Goal: Information Seeking & Learning: Learn about a topic

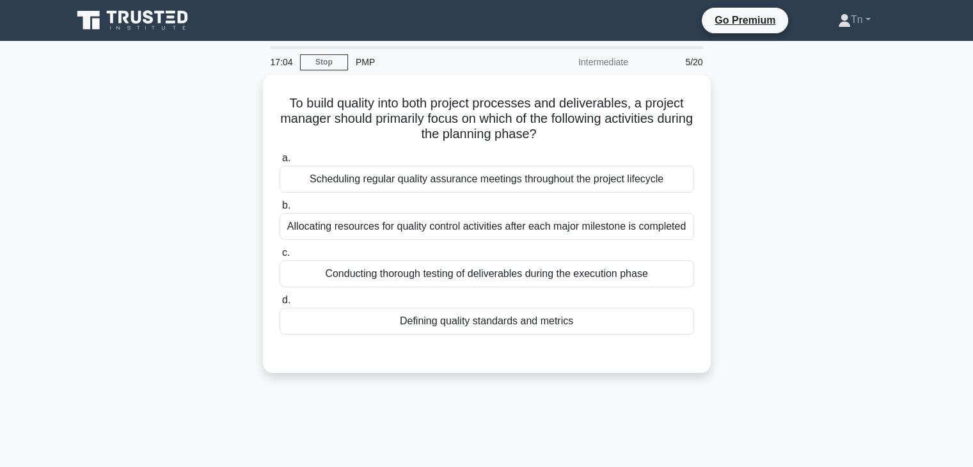
scroll to position [64, 0]
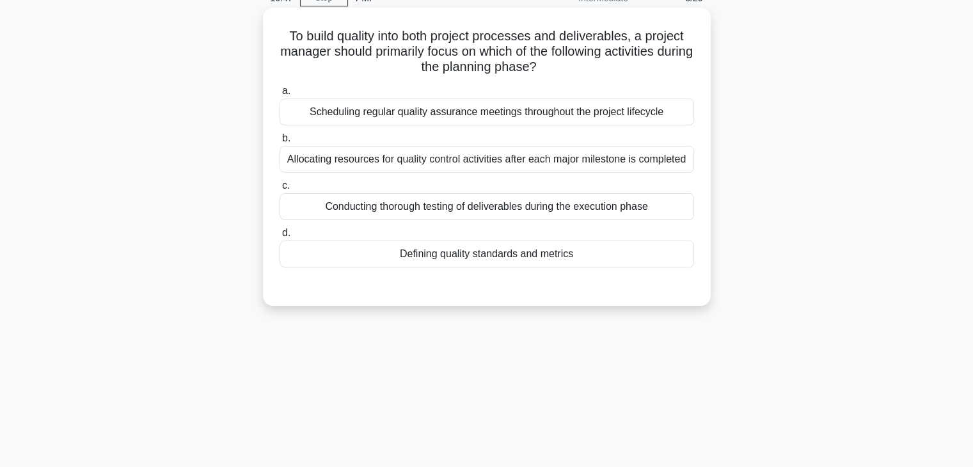
click at [443, 251] on div "Defining quality standards and metrics" at bounding box center [486, 253] width 414 height 27
click at [279, 237] on input "d. Defining quality standards and metrics" at bounding box center [279, 233] width 0 height 8
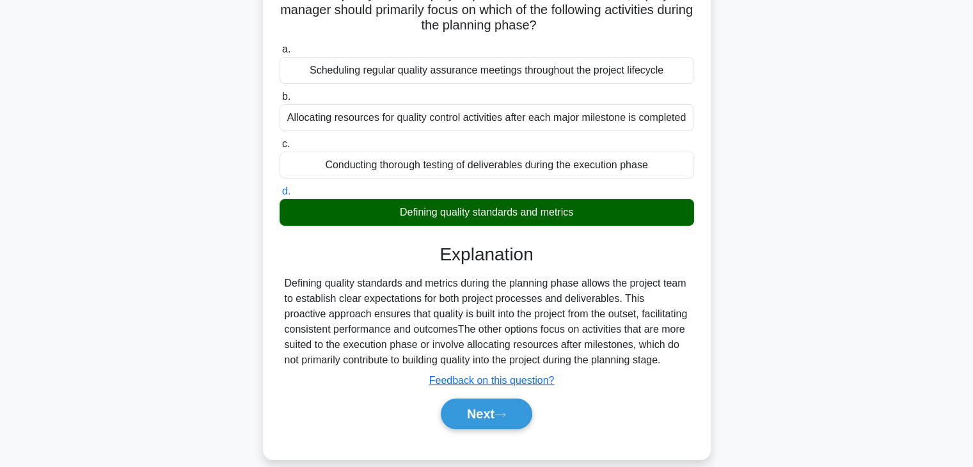
scroll to position [128, 0]
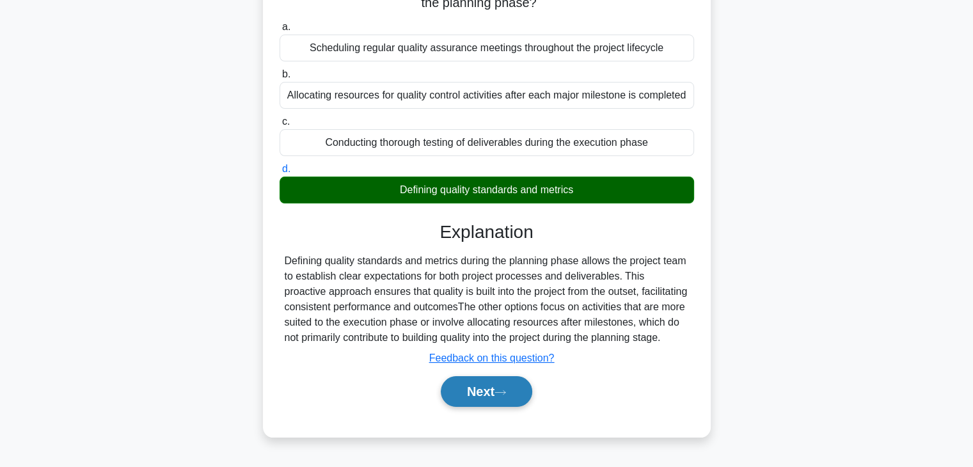
click at [486, 388] on button "Next" at bounding box center [486, 391] width 91 height 31
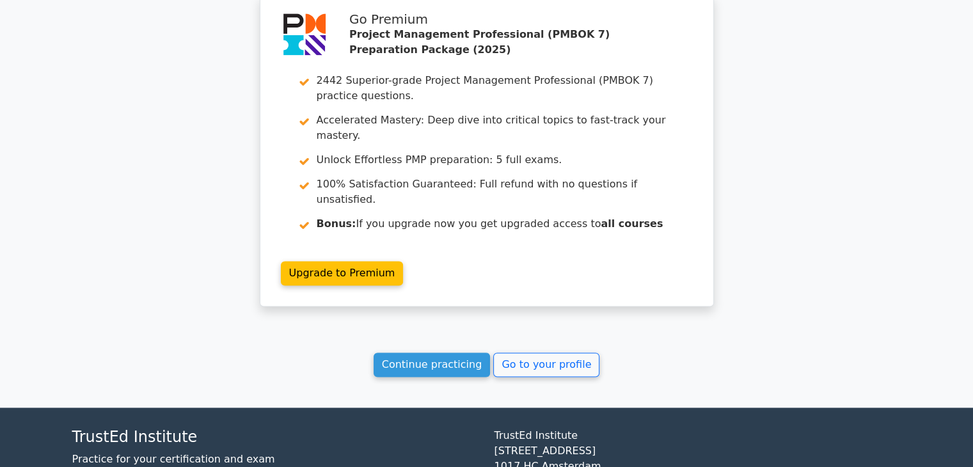
scroll to position [1812, 0]
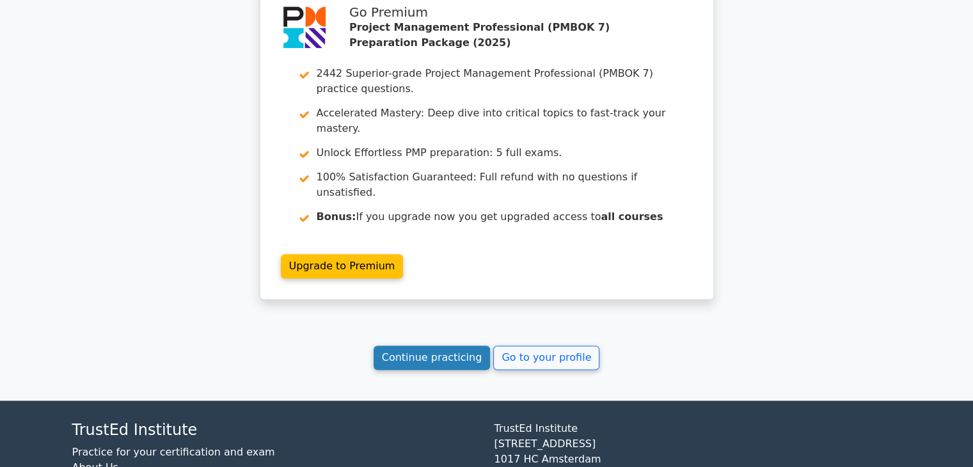
click at [448, 345] on link "Continue practicing" at bounding box center [431, 357] width 117 height 24
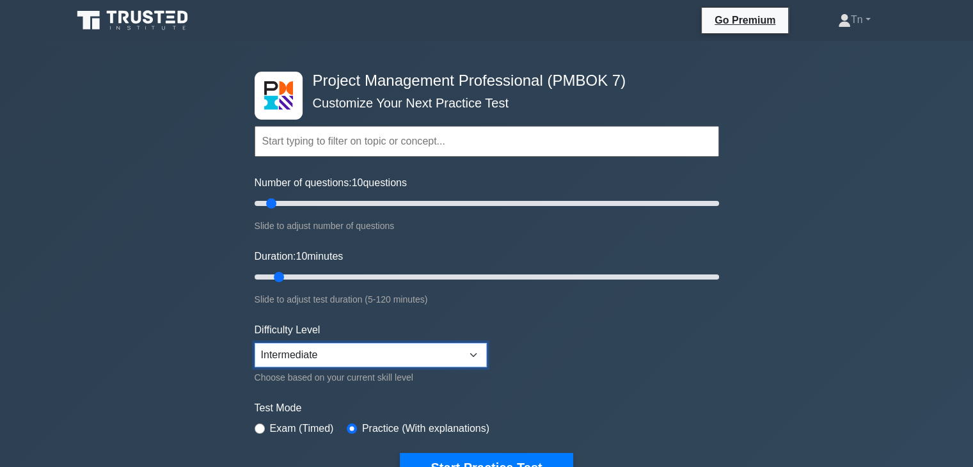
click at [444, 354] on select "Beginner Intermediate Expert" at bounding box center [371, 355] width 232 height 24
select select "expert"
click at [255, 343] on select "Beginner Intermediate Expert" at bounding box center [371, 355] width 232 height 24
click at [596, 365] on form "Topics The Standard for Project Management: A System for Value Delivery The Sta…" at bounding box center [487, 284] width 464 height 395
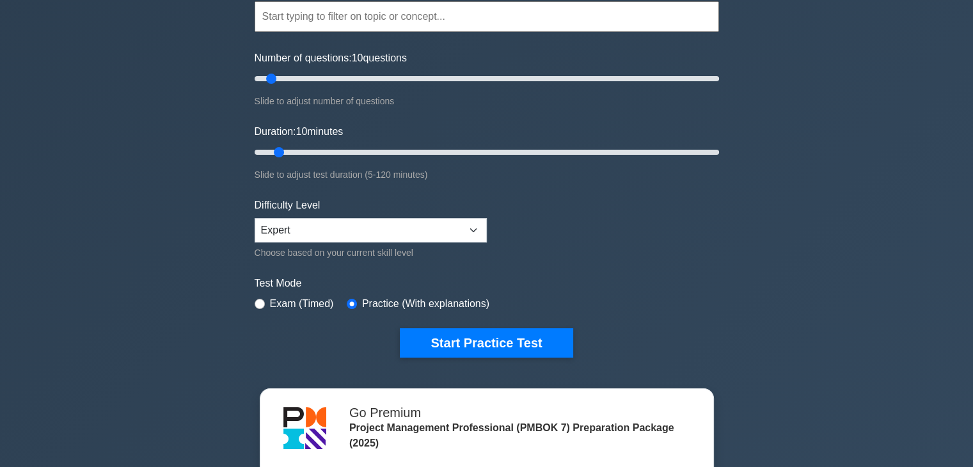
scroll to position [128, 0]
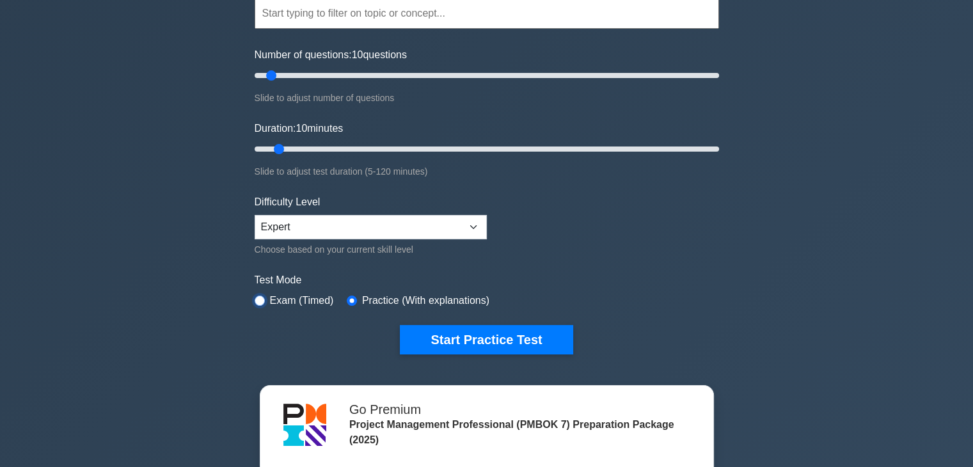
click at [258, 298] on input "radio" at bounding box center [260, 300] width 10 height 10
radio input "true"
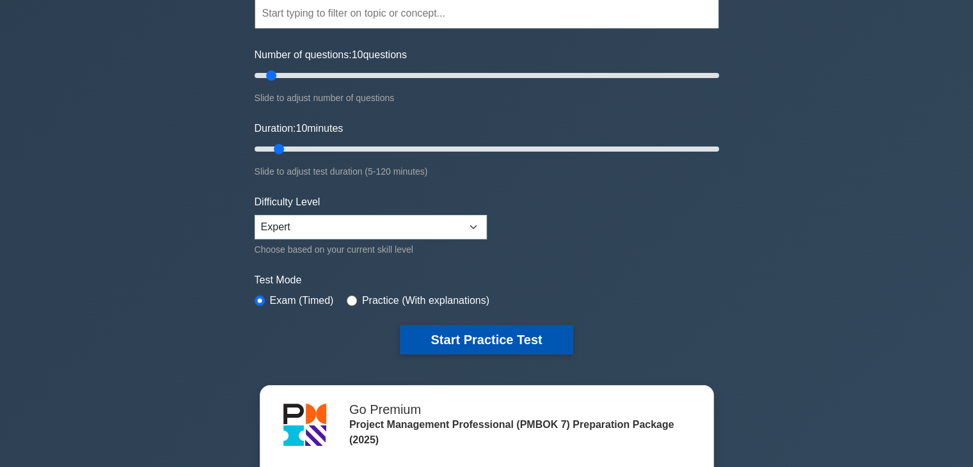
click at [485, 336] on button "Start Practice Test" at bounding box center [486, 339] width 173 height 29
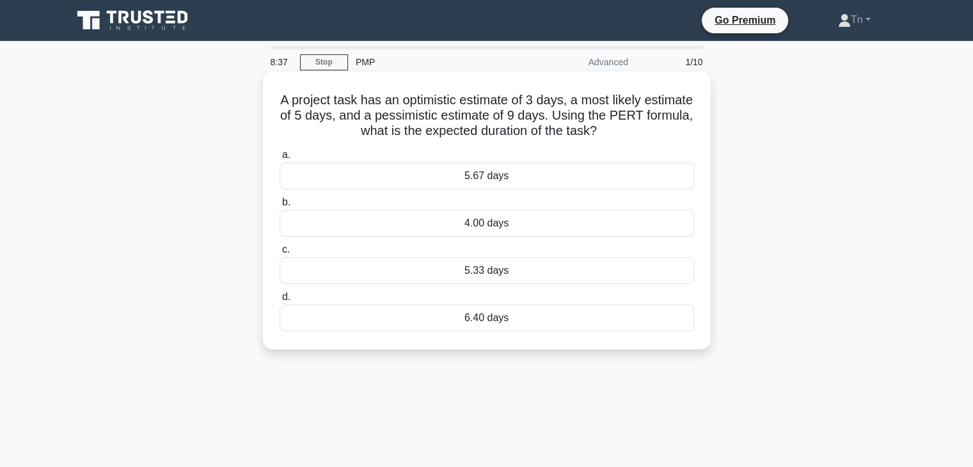
click at [447, 271] on div "5.33 days" at bounding box center [486, 270] width 414 height 27
click at [279, 254] on input "c. 5.33 days" at bounding box center [279, 250] width 0 height 8
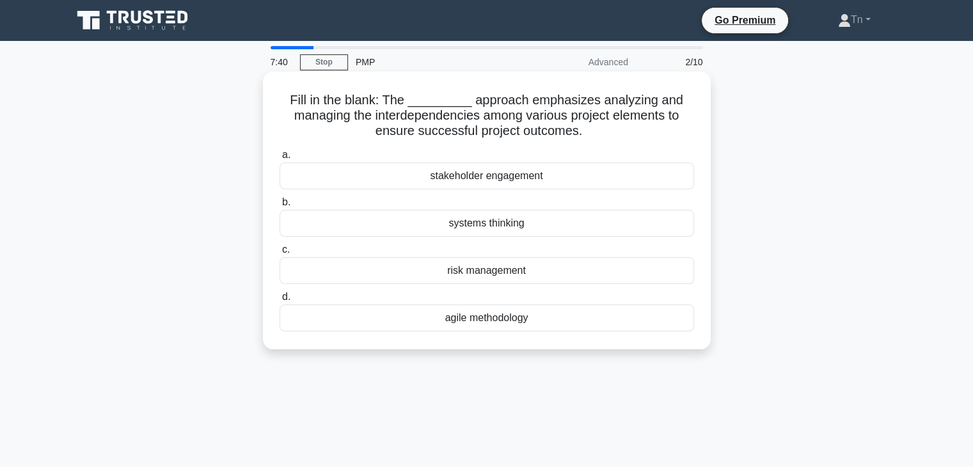
click at [497, 226] on div "systems thinking" at bounding box center [486, 223] width 414 height 27
click at [279, 207] on input "b. systems thinking" at bounding box center [279, 202] width 0 height 8
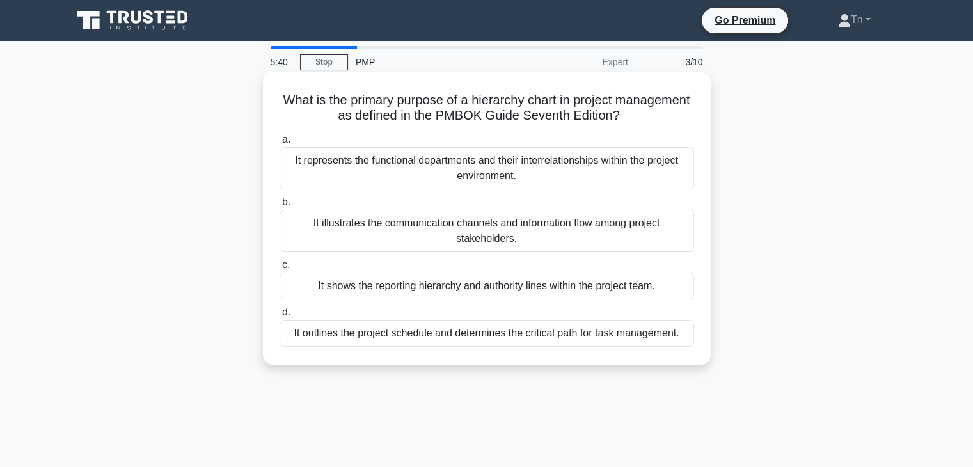
click at [602, 336] on div "It outlines the project schedule and determines the critical path for task mana…" at bounding box center [486, 333] width 414 height 27
click at [279, 317] on input "d. It outlines the project schedule and determines the critical path for task m…" at bounding box center [279, 312] width 0 height 8
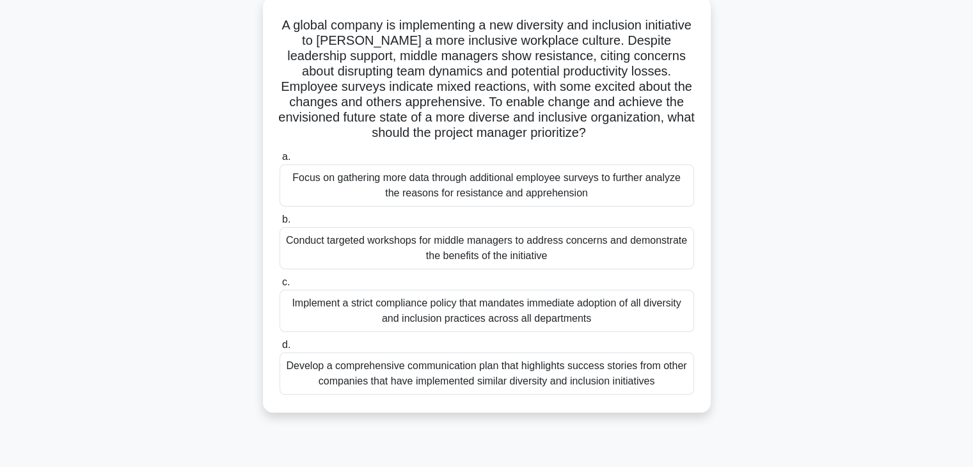
scroll to position [128, 0]
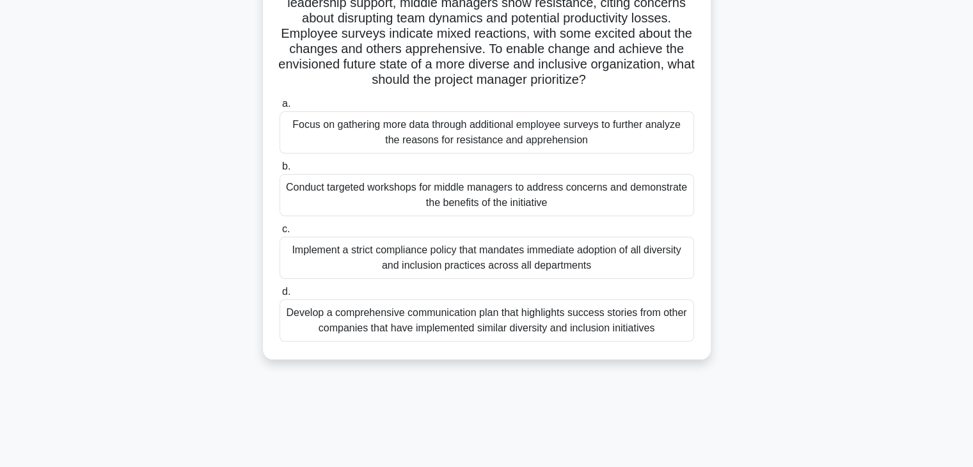
click at [533, 325] on div "Develop a comprehensive communication plan that highlights success stories from…" at bounding box center [486, 320] width 414 height 42
click at [279, 296] on input "d. Develop a comprehensive communication plan that highlights success stories f…" at bounding box center [279, 292] width 0 height 8
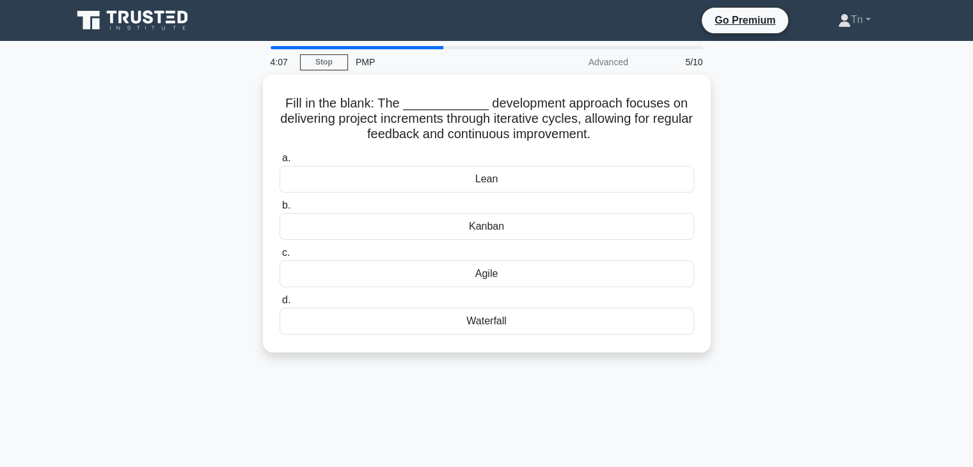
scroll to position [0, 0]
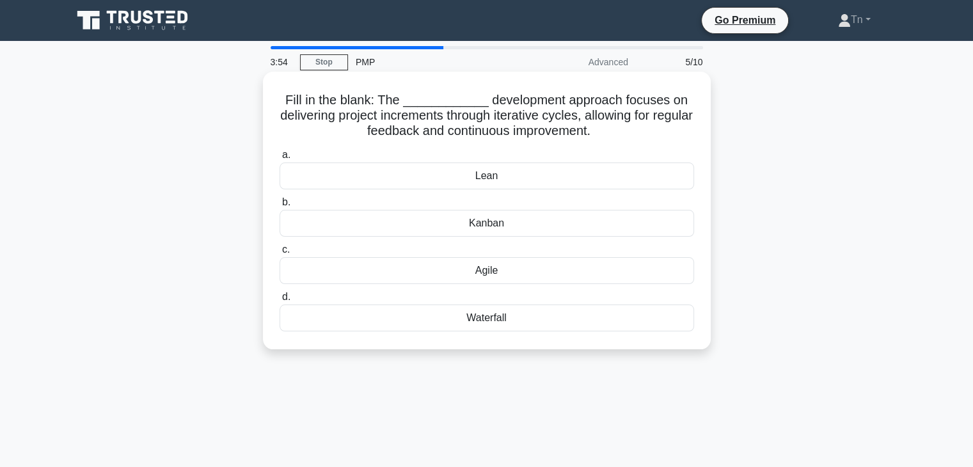
click at [486, 265] on div "Agile" at bounding box center [486, 270] width 414 height 27
click at [279, 254] on input "c. Agile" at bounding box center [279, 250] width 0 height 8
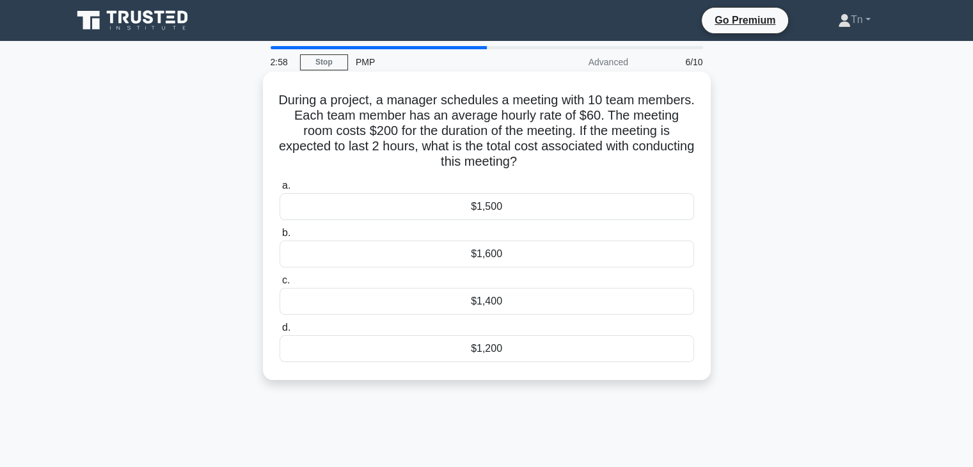
click at [478, 302] on div "$1,400" at bounding box center [486, 301] width 414 height 27
click at [279, 285] on input "c. $1,400" at bounding box center [279, 280] width 0 height 8
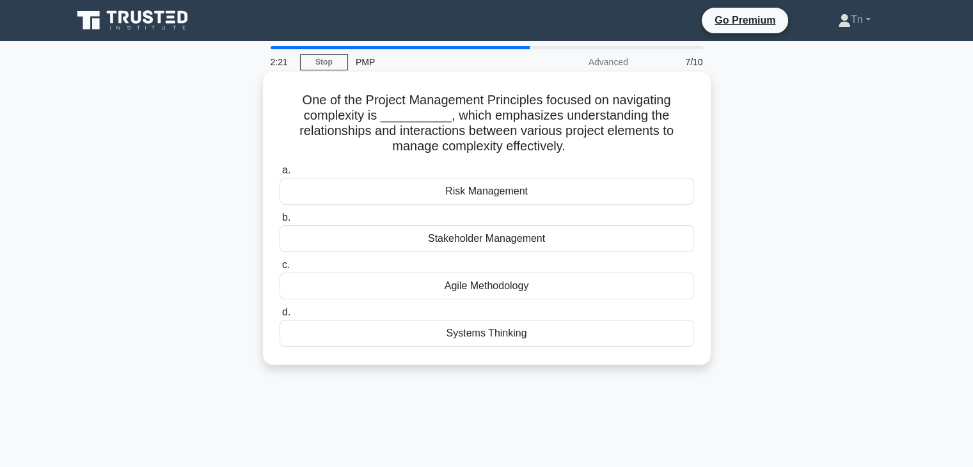
click at [483, 333] on div "Systems Thinking" at bounding box center [486, 333] width 414 height 27
click at [279, 317] on input "d. Systems Thinking" at bounding box center [279, 312] width 0 height 8
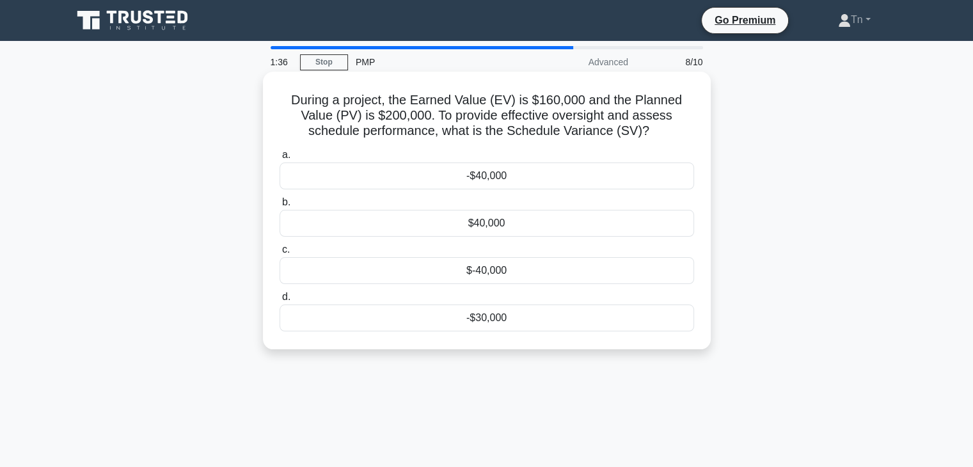
click at [489, 179] on div "-$40,000" at bounding box center [486, 175] width 414 height 27
click at [279, 159] on input "a. -$40,000" at bounding box center [279, 155] width 0 height 8
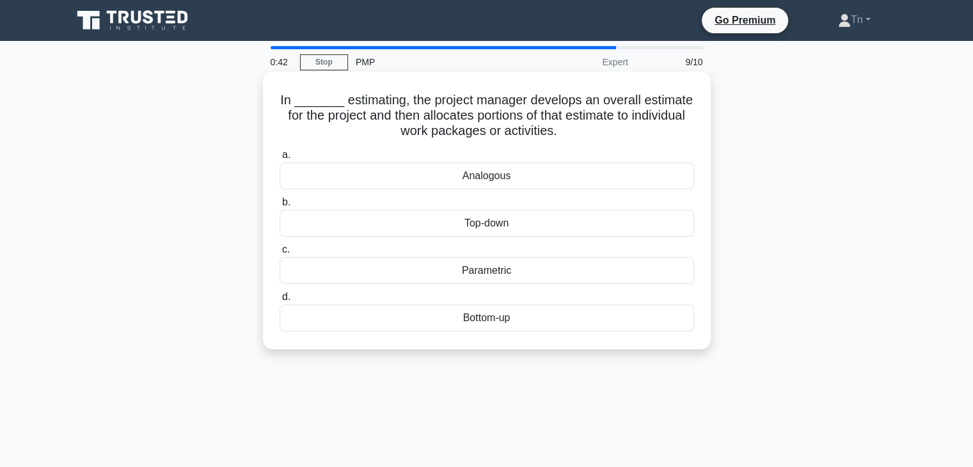
click at [489, 225] on div "Top-down" at bounding box center [486, 223] width 414 height 27
click at [279, 207] on input "b. Top-down" at bounding box center [279, 202] width 0 height 8
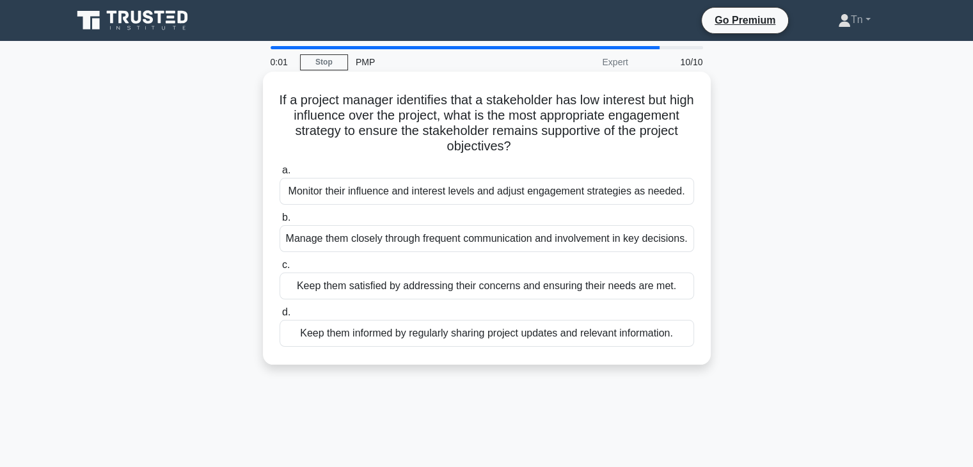
click at [547, 347] on div "Keep them informed by regularly sharing project updates and relevant informatio…" at bounding box center [486, 333] width 414 height 27
click at [279, 317] on input "d. Keep them informed by regularly sharing project updates and relevant informa…" at bounding box center [279, 312] width 0 height 8
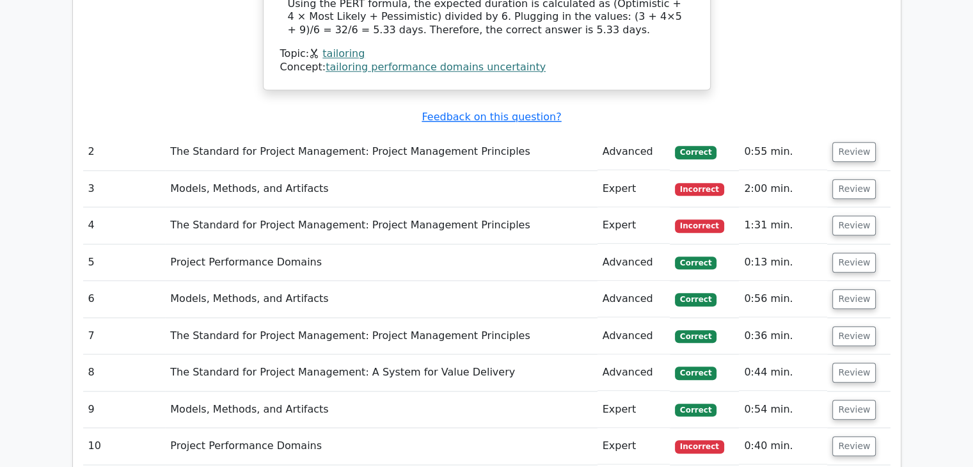
scroll to position [1343, 0]
click at [852, 178] on button "Review" at bounding box center [853, 188] width 43 height 20
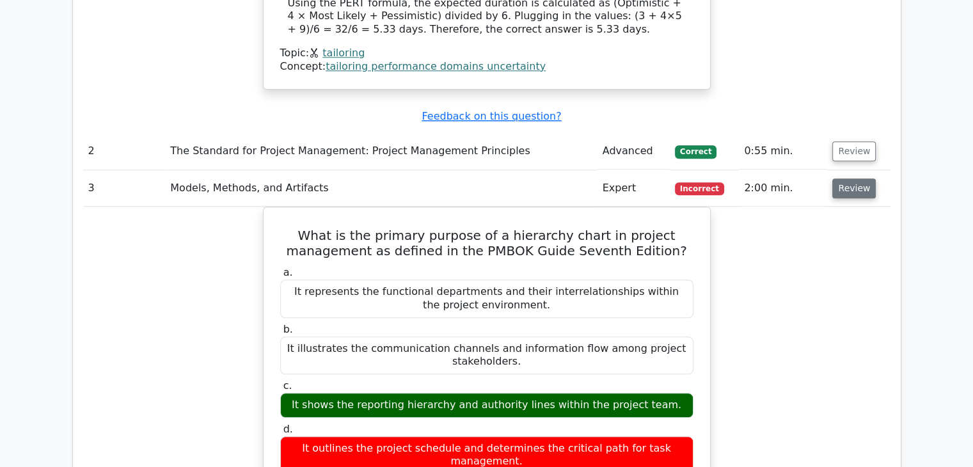
scroll to position [1407, 0]
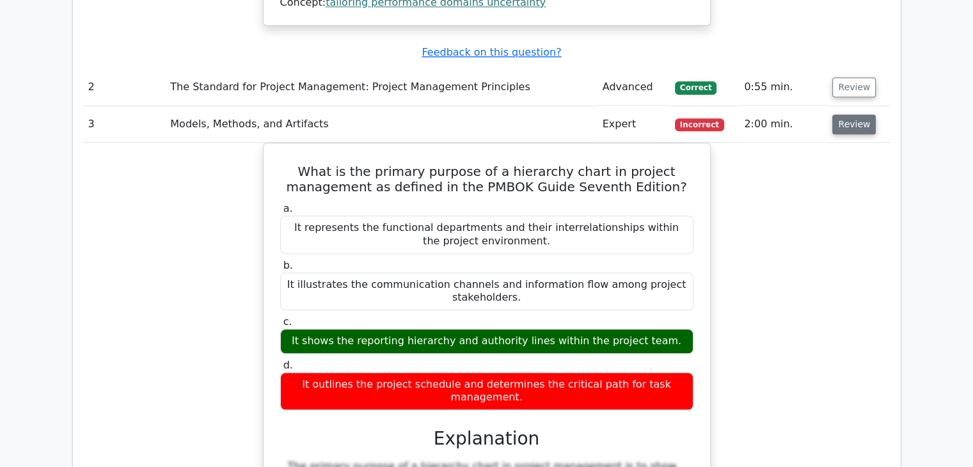
click at [860, 114] on button "Review" at bounding box center [853, 124] width 43 height 20
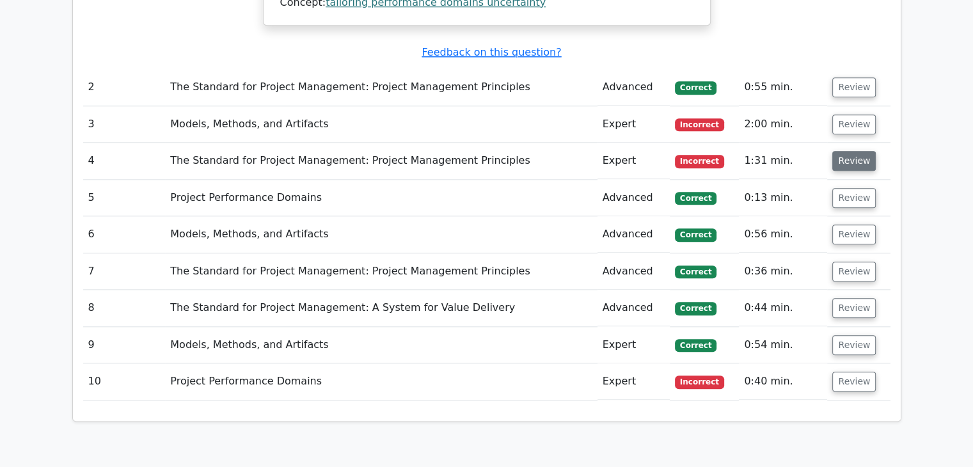
click at [859, 151] on button "Review" at bounding box center [853, 161] width 43 height 20
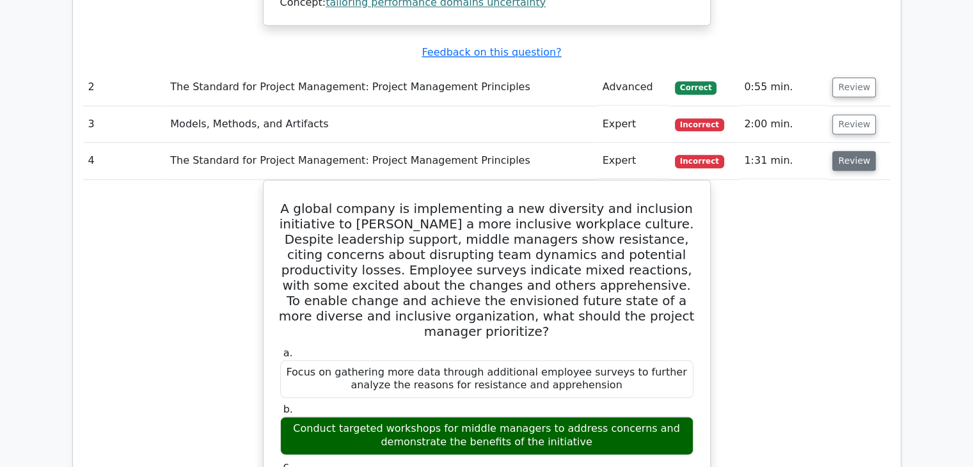
click at [847, 151] on button "Review" at bounding box center [853, 161] width 43 height 20
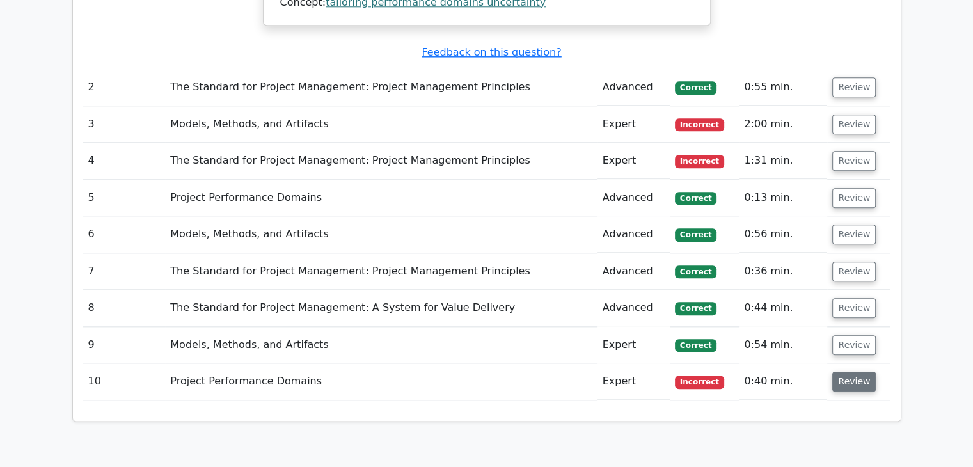
click at [855, 372] on button "Review" at bounding box center [853, 382] width 43 height 20
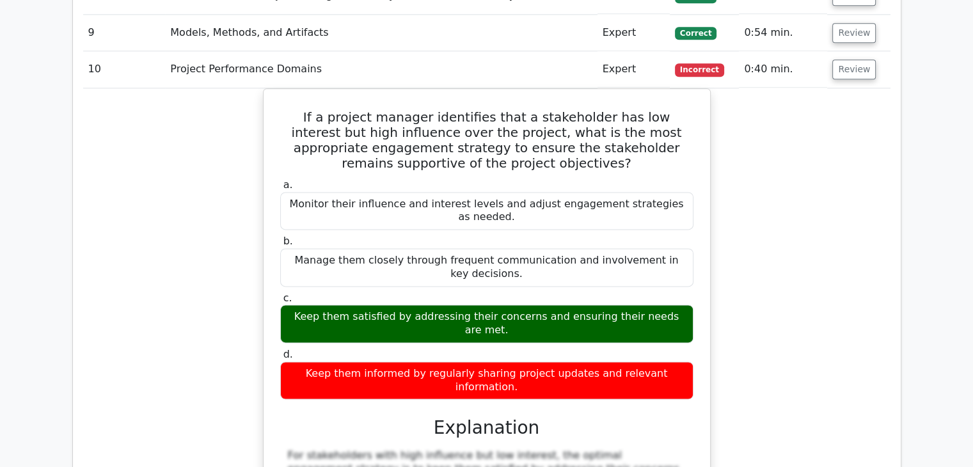
scroll to position [1599, 0]
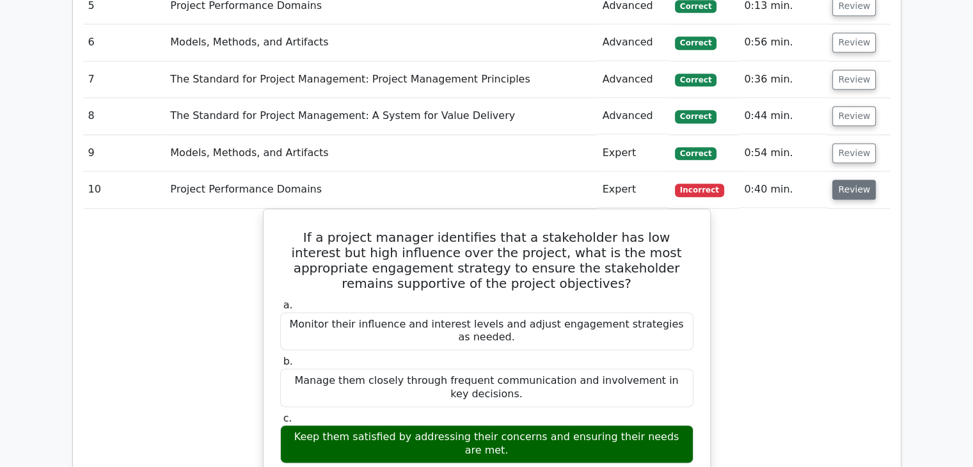
click at [858, 180] on button "Review" at bounding box center [853, 190] width 43 height 20
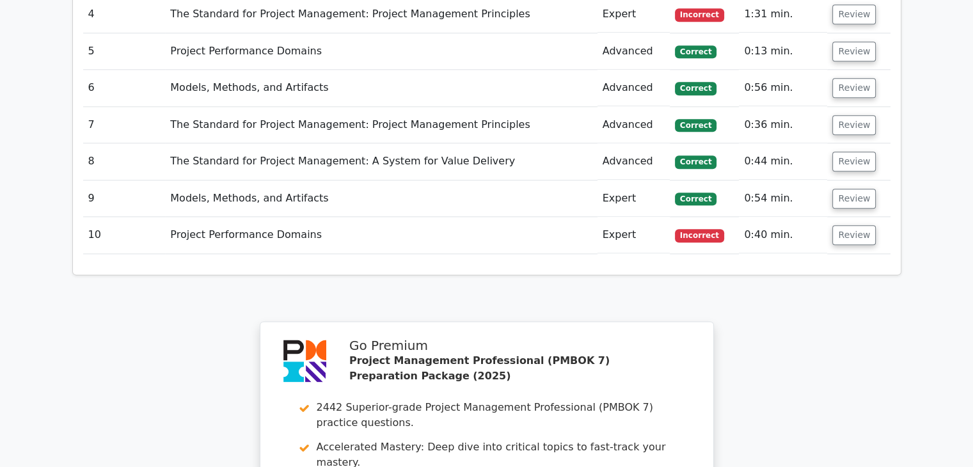
scroll to position [1535, 0]
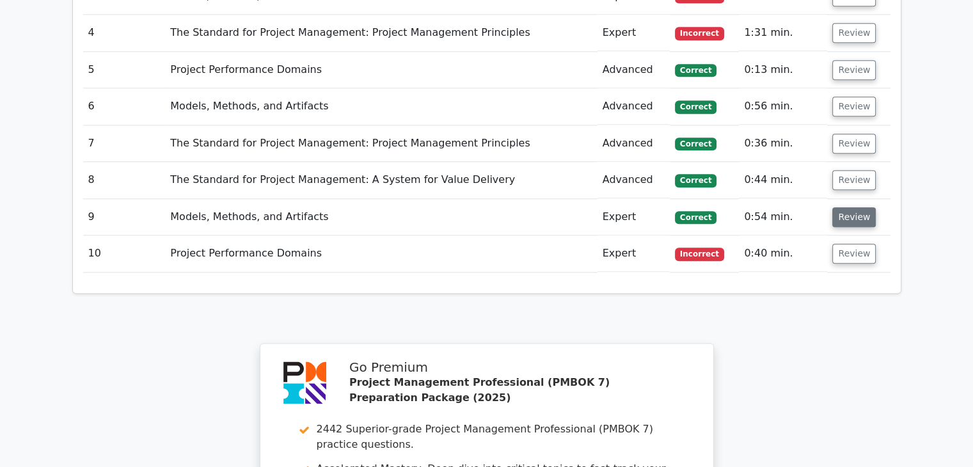
click at [845, 207] on button "Review" at bounding box center [853, 217] width 43 height 20
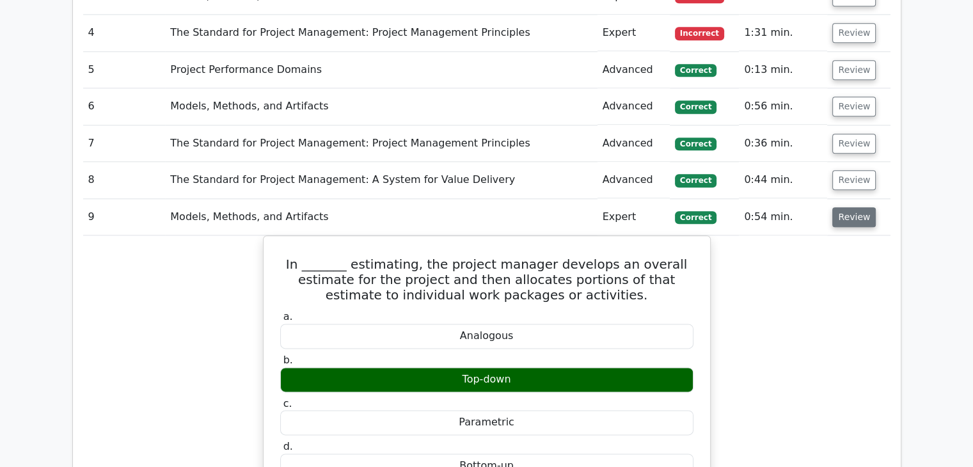
click at [845, 207] on button "Review" at bounding box center [853, 217] width 43 height 20
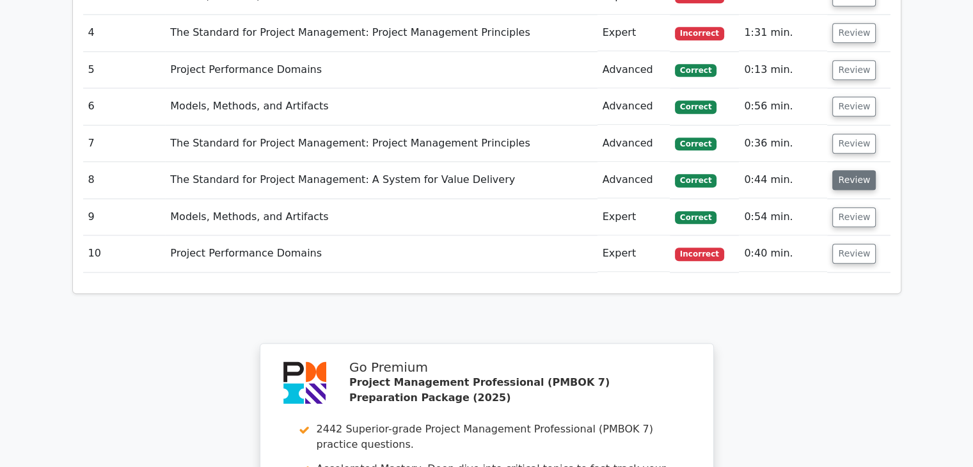
click at [850, 170] on button "Review" at bounding box center [853, 180] width 43 height 20
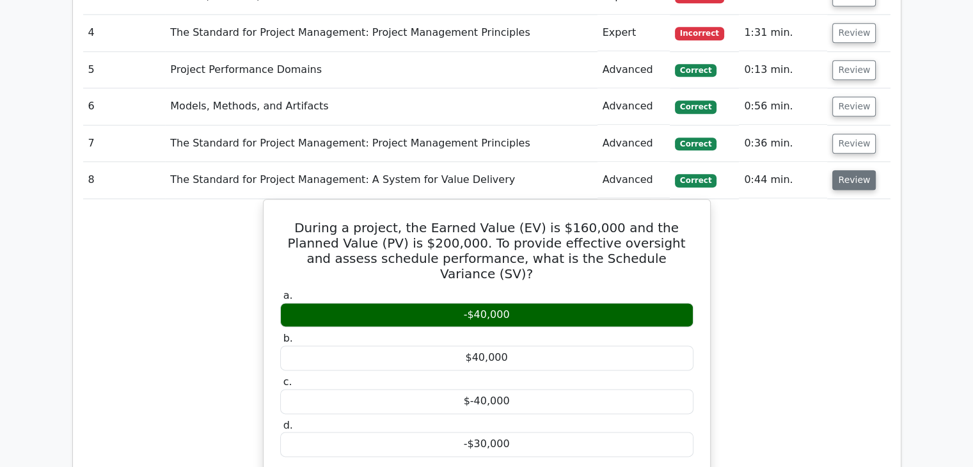
click at [850, 170] on button "Review" at bounding box center [853, 180] width 43 height 20
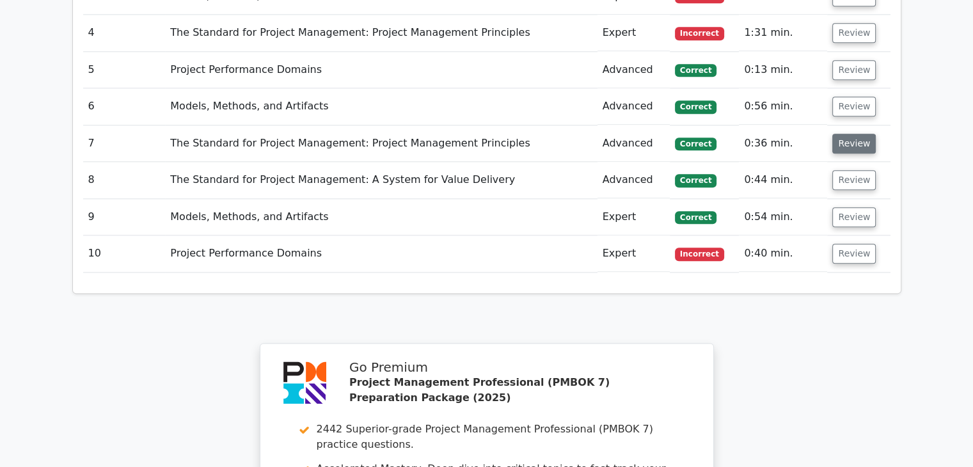
click at [846, 134] on button "Review" at bounding box center [853, 144] width 43 height 20
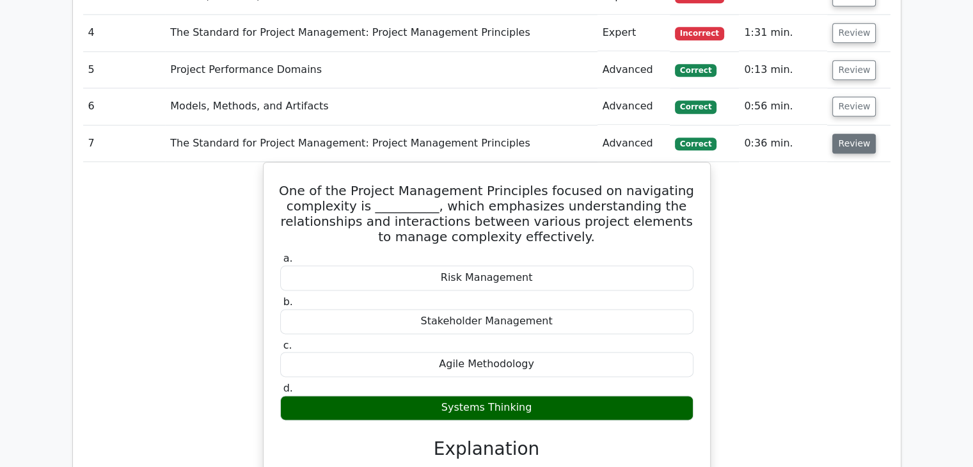
click at [859, 134] on button "Review" at bounding box center [853, 144] width 43 height 20
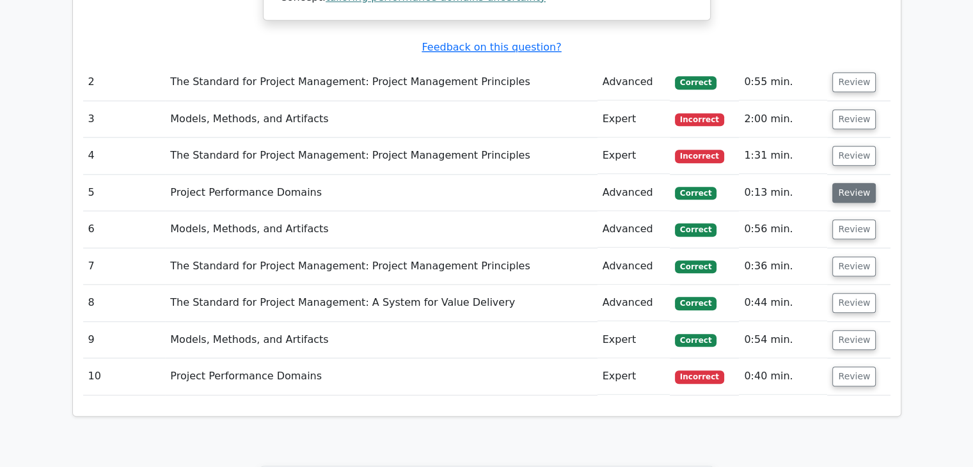
scroll to position [1407, 0]
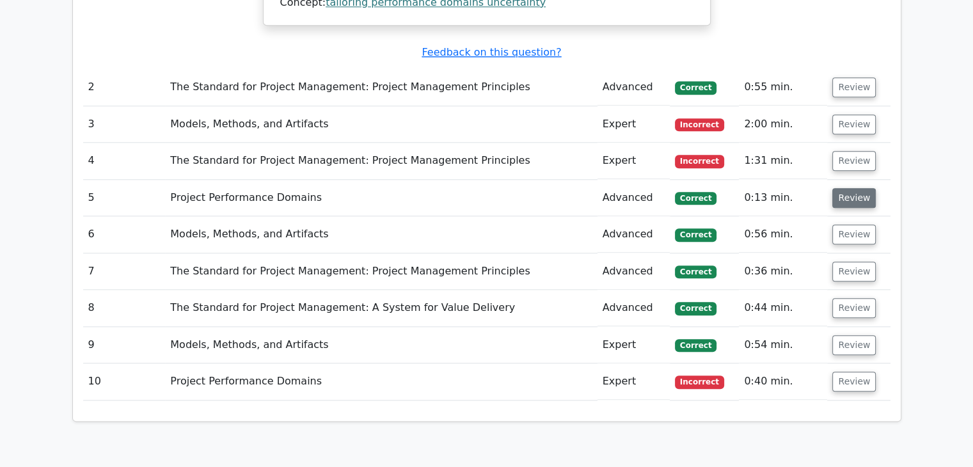
click at [846, 188] on button "Review" at bounding box center [853, 198] width 43 height 20
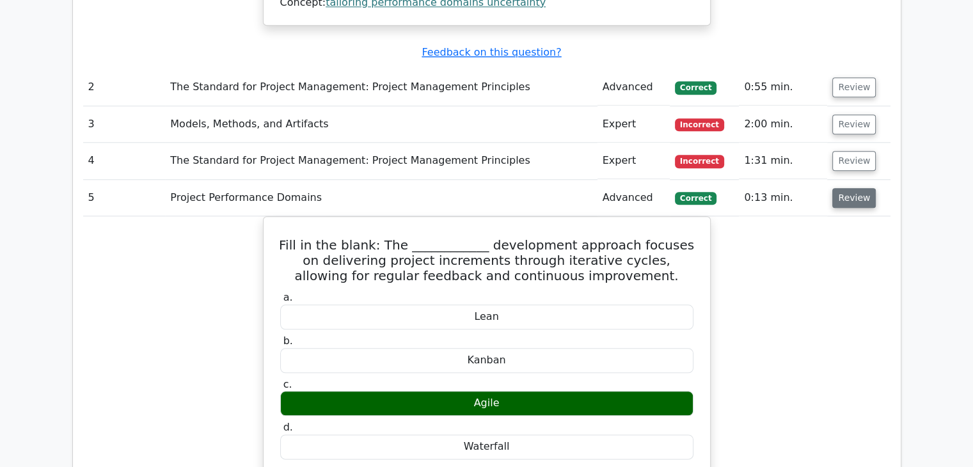
click at [847, 188] on button "Review" at bounding box center [853, 198] width 43 height 20
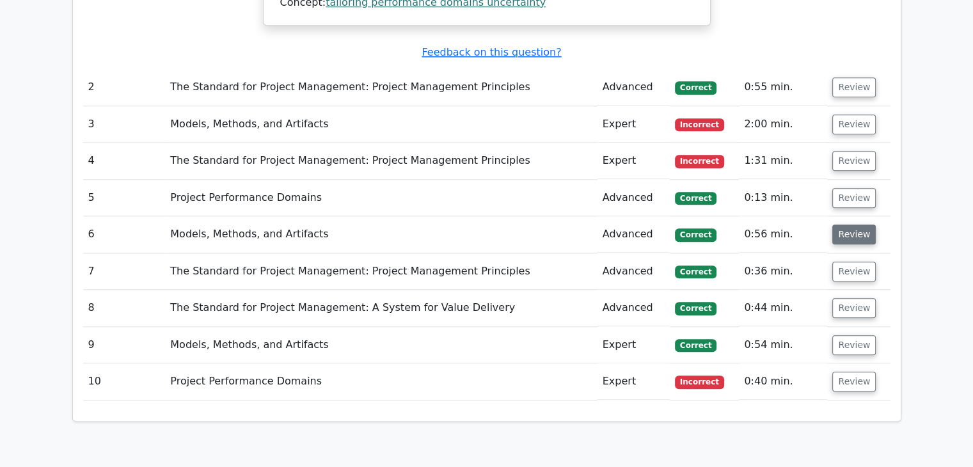
click at [847, 224] on button "Review" at bounding box center [853, 234] width 43 height 20
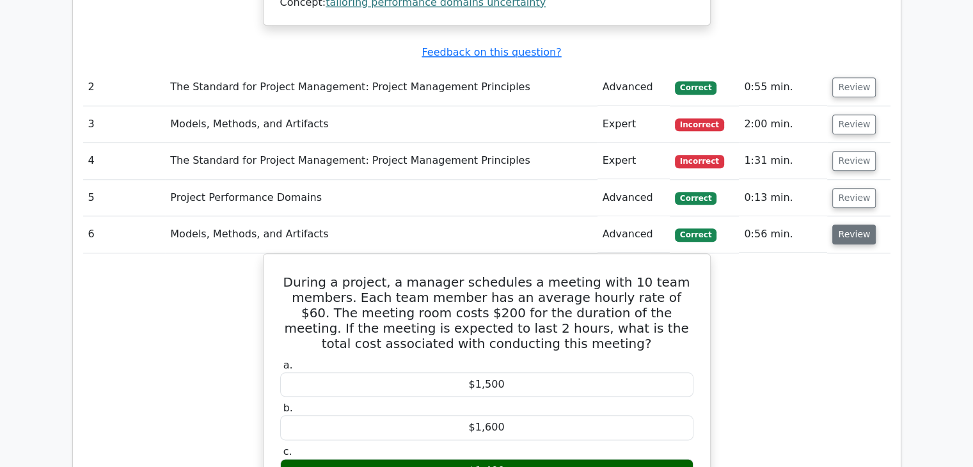
click at [847, 224] on button "Review" at bounding box center [853, 234] width 43 height 20
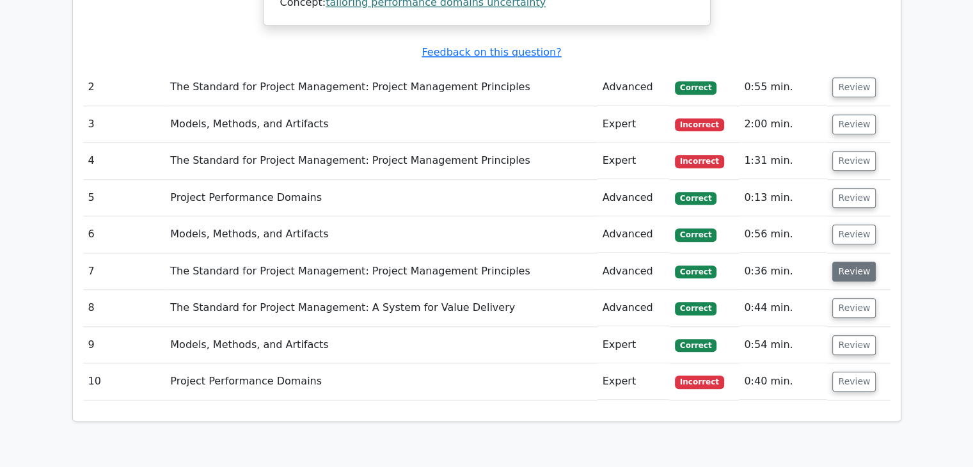
click at [849, 262] on button "Review" at bounding box center [853, 272] width 43 height 20
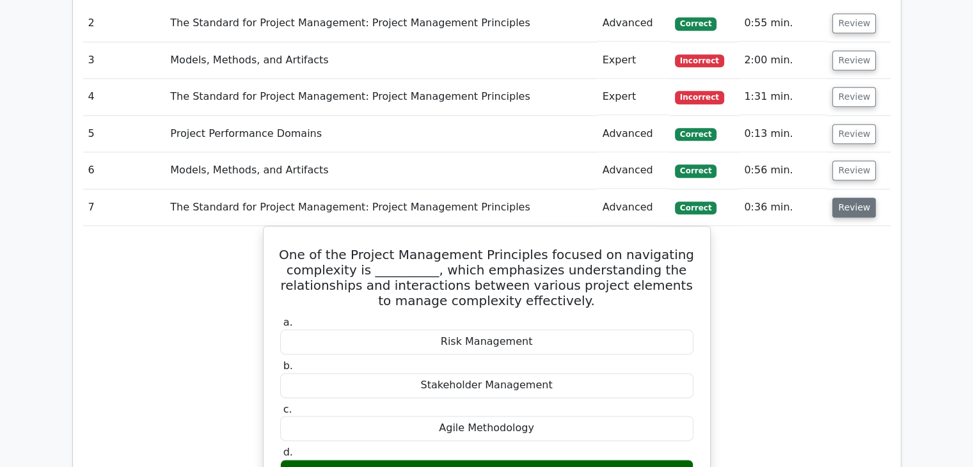
scroll to position [1471, 0]
click at [855, 198] on button "Review" at bounding box center [853, 208] width 43 height 20
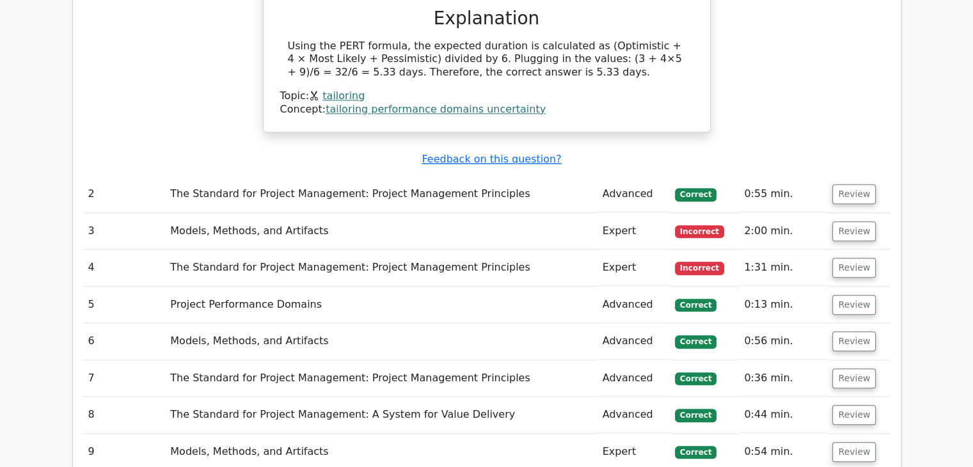
scroll to position [1279, 0]
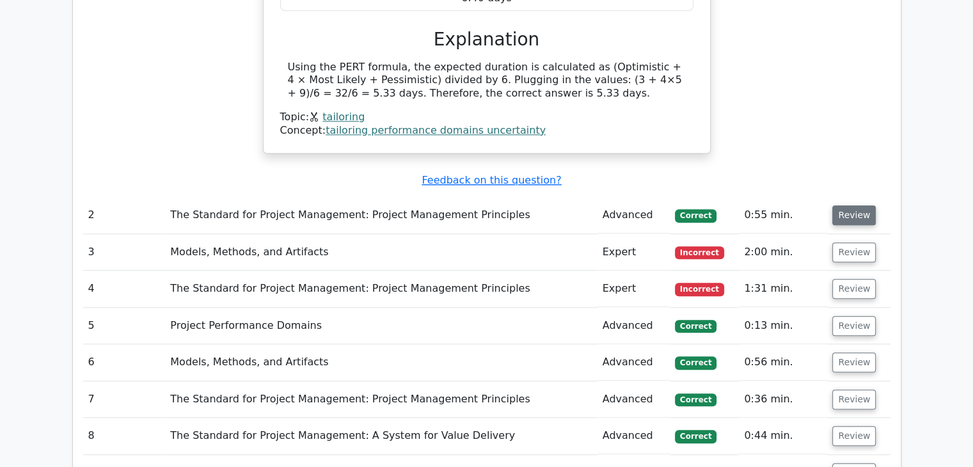
click at [859, 205] on button "Review" at bounding box center [853, 215] width 43 height 20
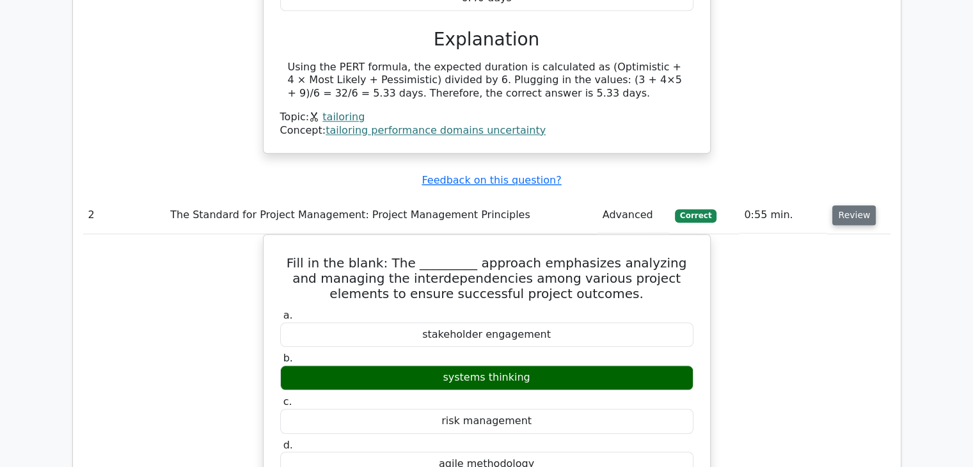
scroll to position [1343, 0]
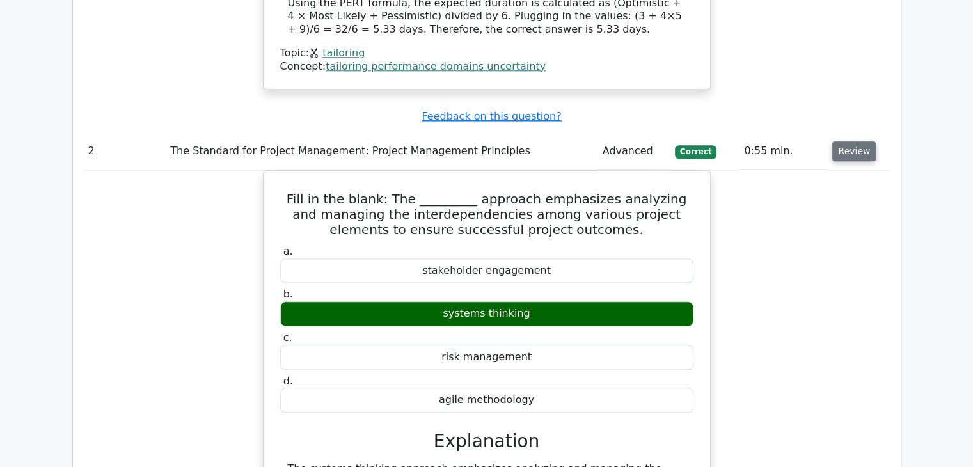
click at [849, 141] on button "Review" at bounding box center [853, 151] width 43 height 20
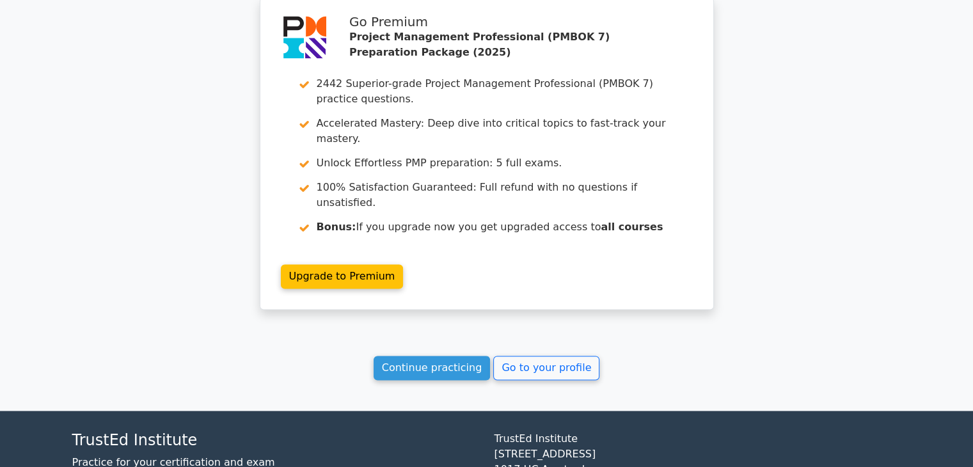
scroll to position [1918, 0]
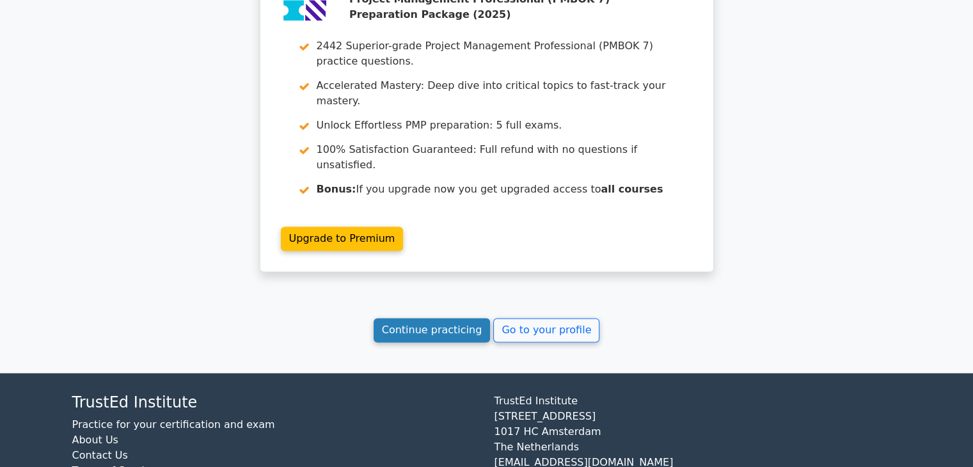
click at [458, 318] on link "Continue practicing" at bounding box center [431, 330] width 117 height 24
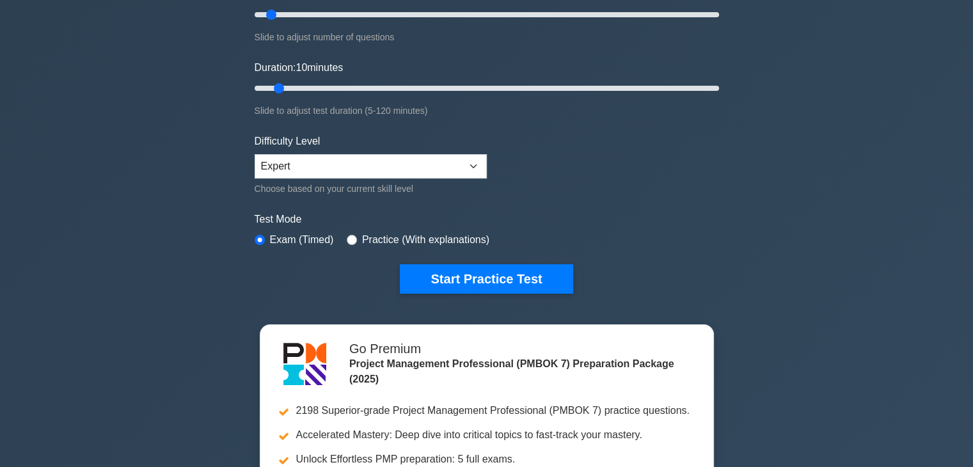
scroll to position [192, 0]
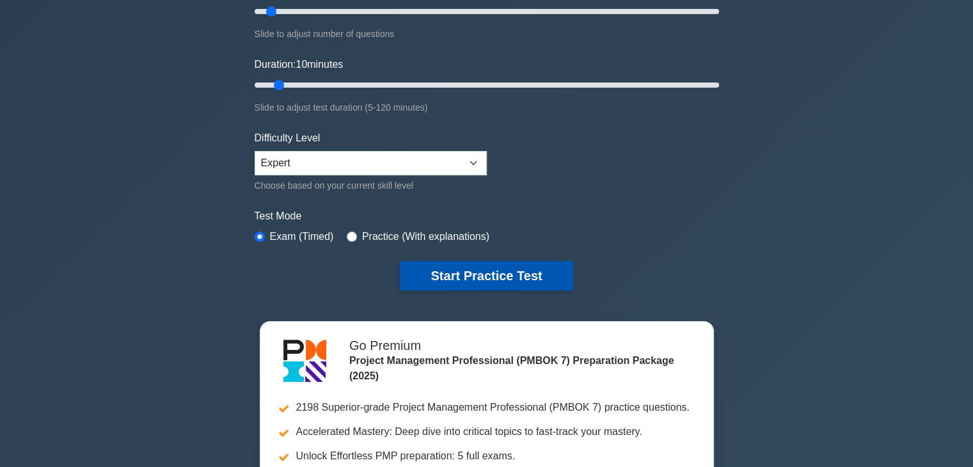
click at [499, 274] on button "Start Practice Test" at bounding box center [486, 275] width 173 height 29
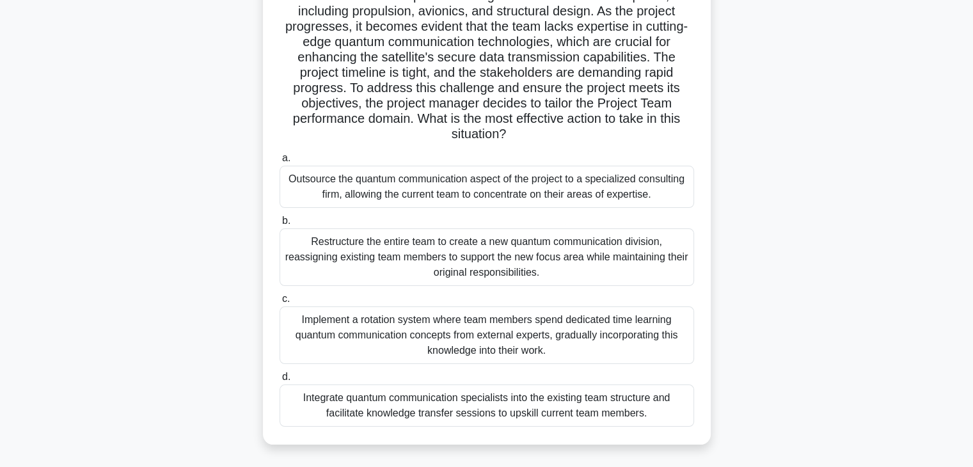
scroll to position [192, 0]
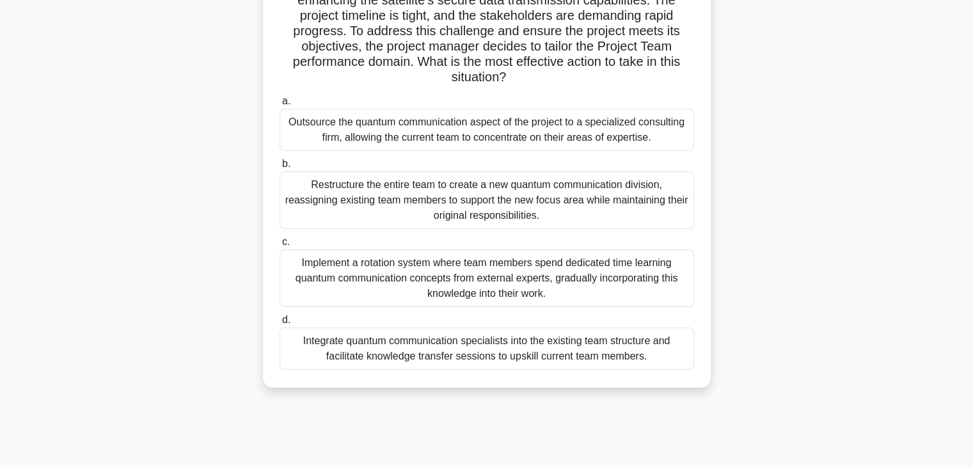
click at [557, 357] on div "Integrate quantum communication specialists into the existing team structure an…" at bounding box center [486, 348] width 414 height 42
click at [279, 324] on input "d. Integrate quantum communication specialists into the existing team structure…" at bounding box center [279, 320] width 0 height 8
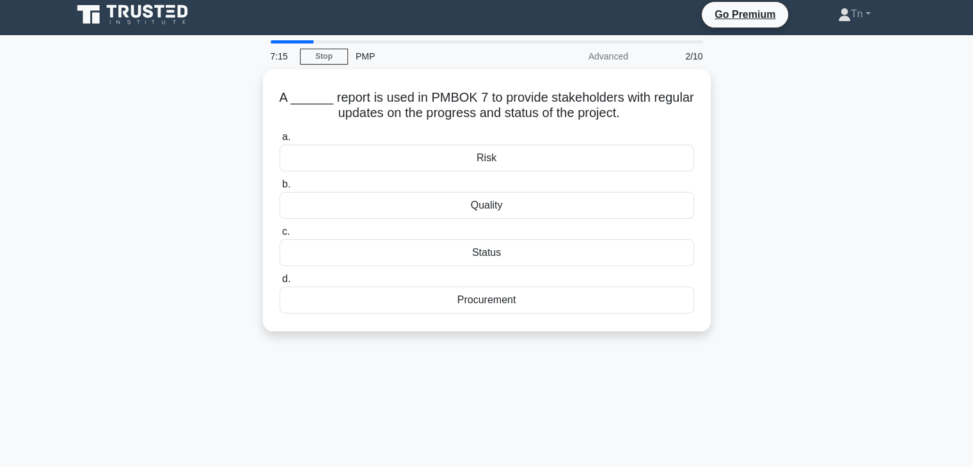
scroll to position [0, 0]
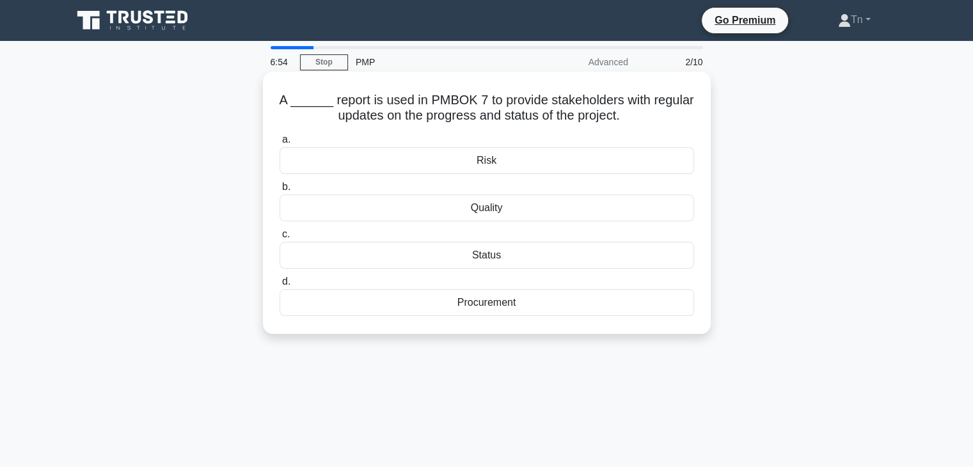
click at [518, 256] on div "Status" at bounding box center [486, 255] width 414 height 27
click at [279, 239] on input "c. Status" at bounding box center [279, 234] width 0 height 8
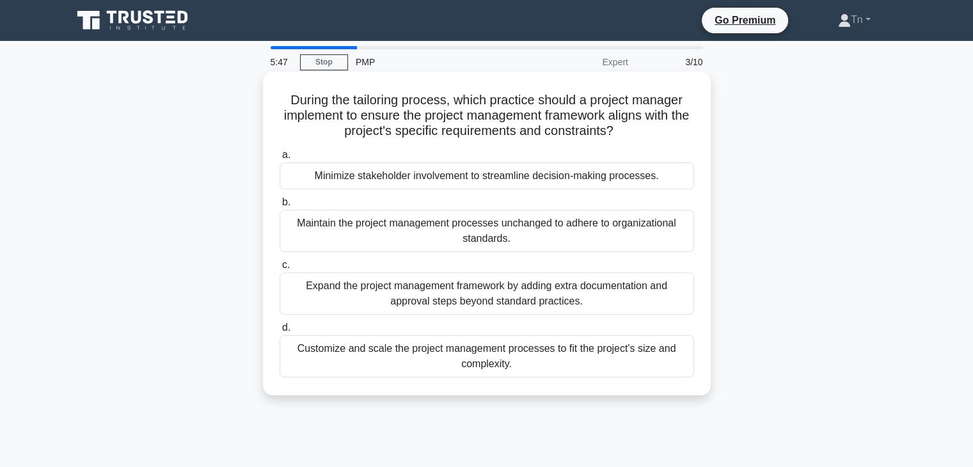
click at [416, 341] on div "Customize and scale the project management processes to fit the project's size …" at bounding box center [486, 356] width 414 height 42
click at [279, 332] on input "d. Customize and scale the project management processes to fit the project's si…" at bounding box center [279, 328] width 0 height 8
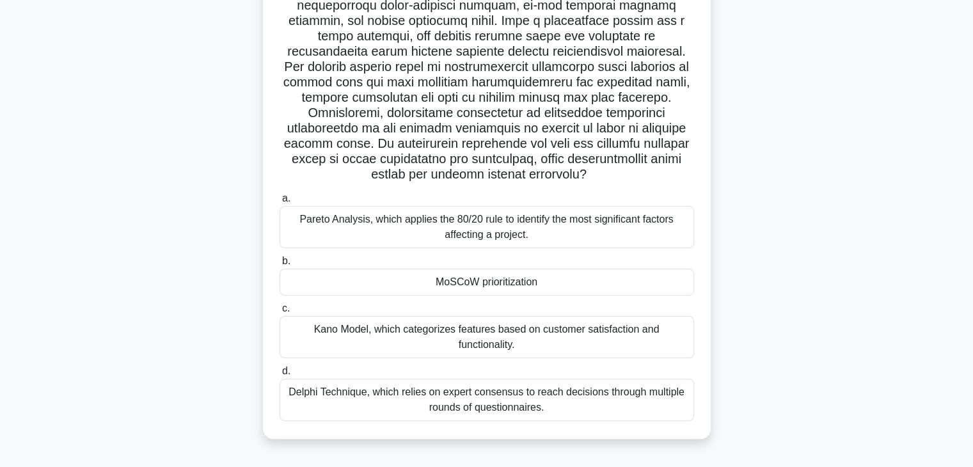
scroll to position [224, 0]
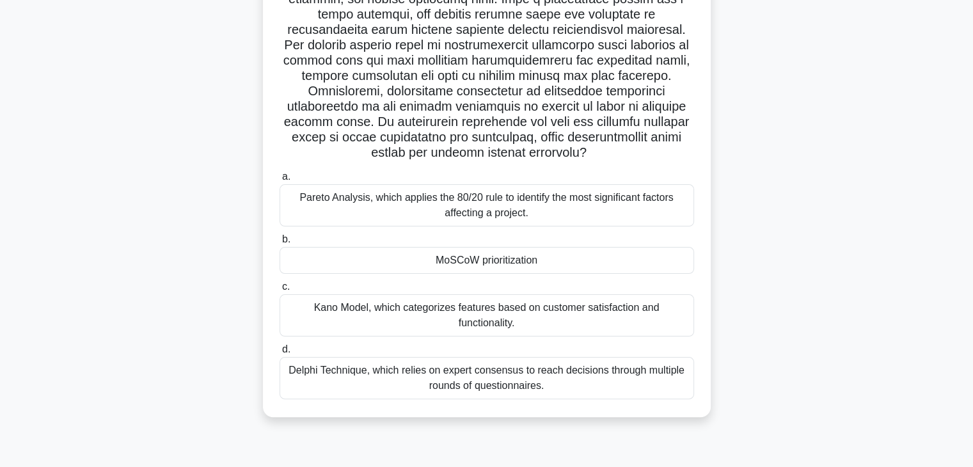
click at [496, 260] on div "MoSCoW prioritization" at bounding box center [486, 260] width 414 height 27
click at [279, 244] on input "b. MoSCoW prioritization" at bounding box center [279, 239] width 0 height 8
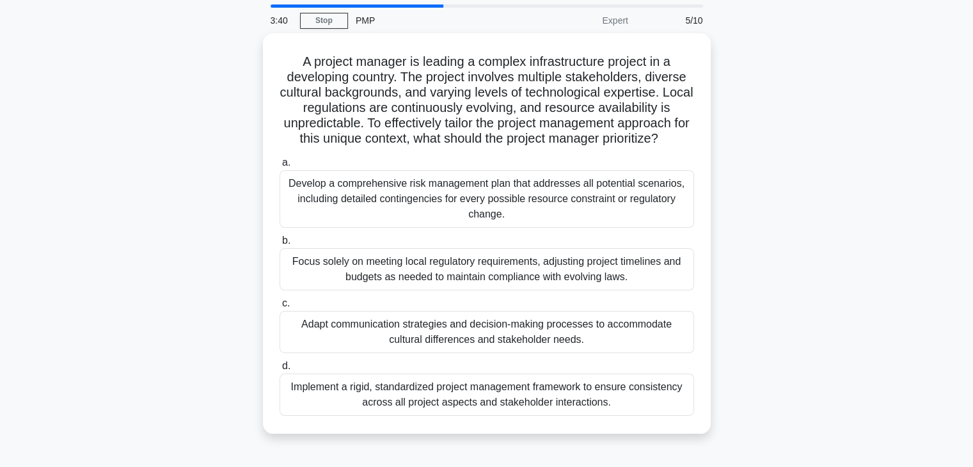
scroll to position [64, 0]
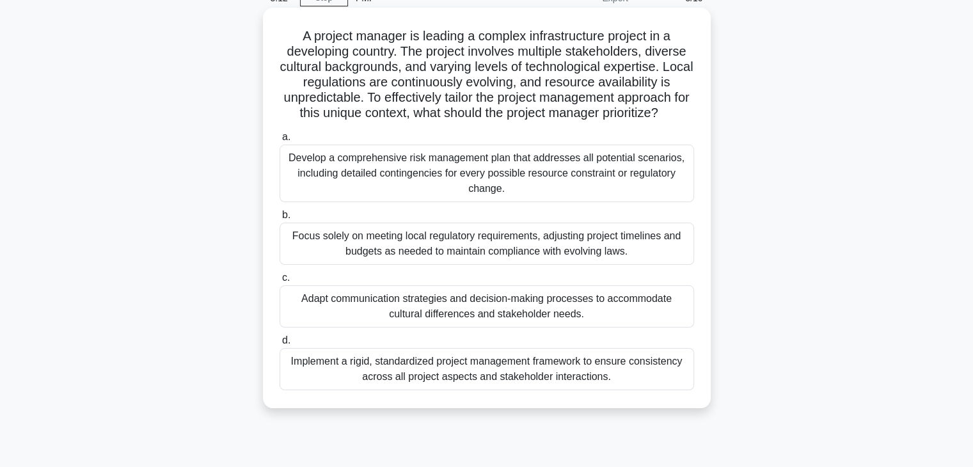
click at [552, 366] on div "Implement a rigid, standardized project management framework to ensure consiste…" at bounding box center [486, 369] width 414 height 42
click at [279, 345] on input "d. Implement a rigid, standardized project management framework to ensure consi…" at bounding box center [279, 340] width 0 height 8
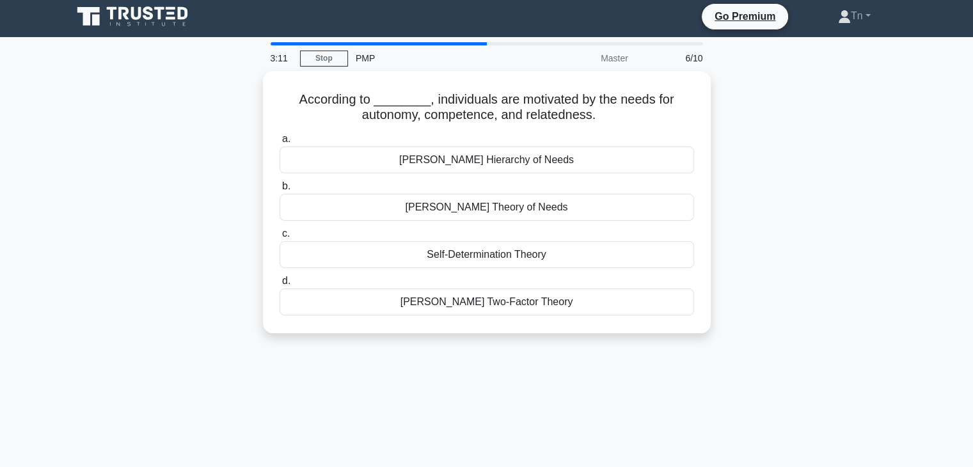
scroll to position [0, 0]
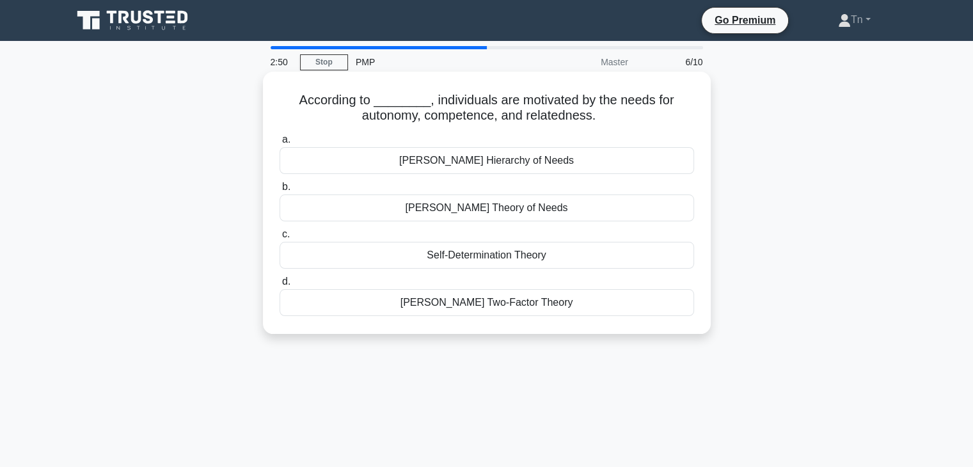
click at [473, 260] on div "Self-Determination Theory" at bounding box center [486, 255] width 414 height 27
click at [279, 239] on input "c. Self-Determination Theory" at bounding box center [279, 234] width 0 height 8
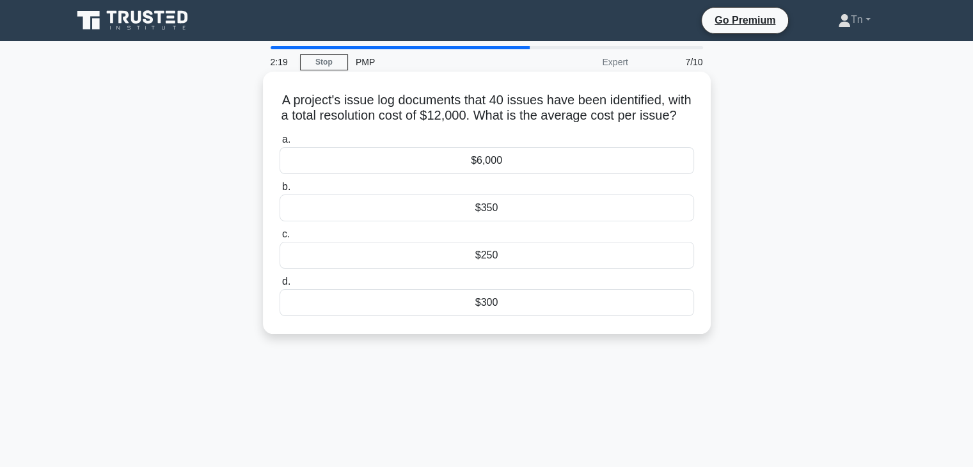
click at [476, 315] on div "$300" at bounding box center [486, 302] width 414 height 27
click at [279, 286] on input "d. $300" at bounding box center [279, 282] width 0 height 8
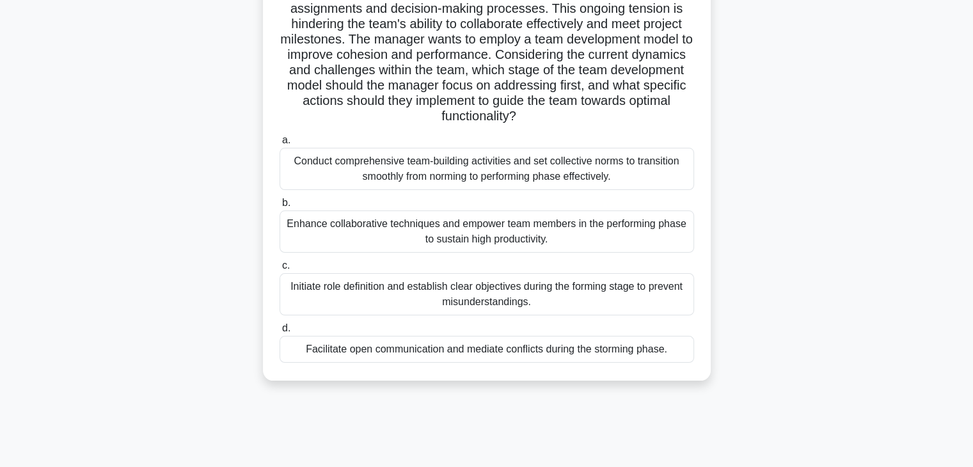
scroll to position [128, 0]
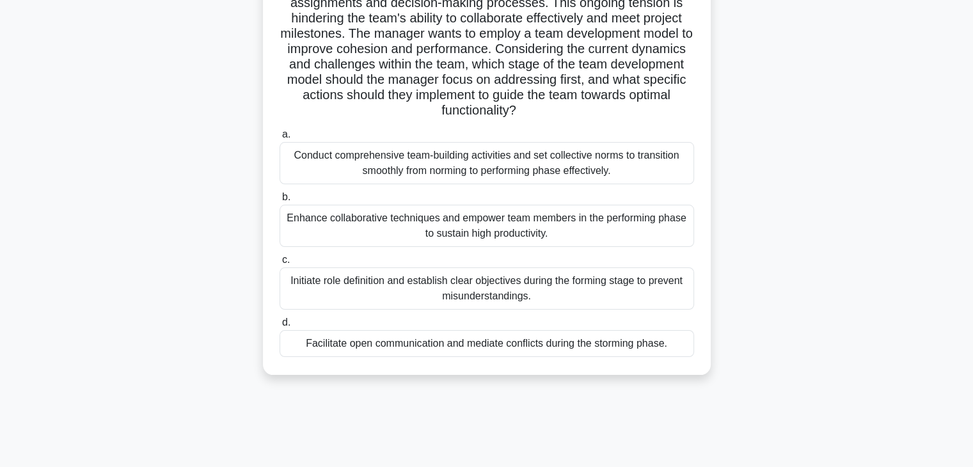
click at [604, 159] on div "Conduct comprehensive team-building activities and set collective norms to tran…" at bounding box center [486, 163] width 414 height 42
click at [279, 139] on input "a. Conduct comprehensive team-building activities and set collective norms to t…" at bounding box center [279, 134] width 0 height 8
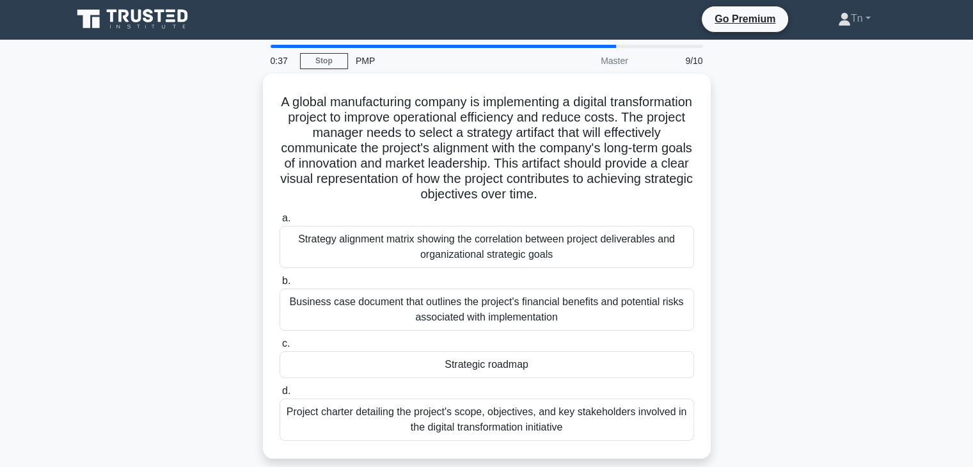
scroll to position [0, 0]
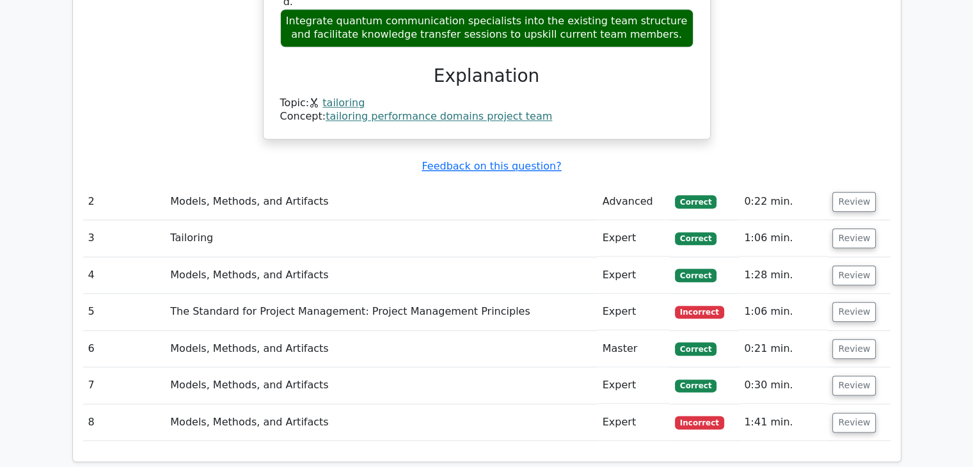
scroll to position [1471, 0]
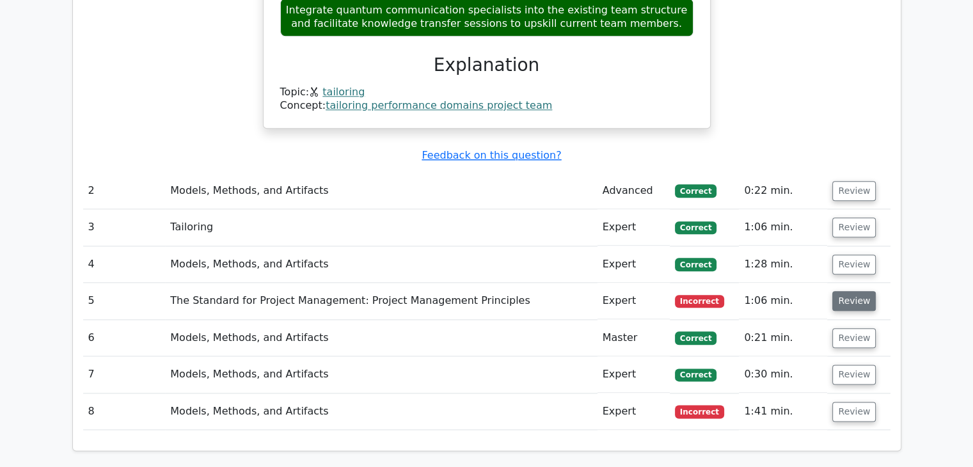
click at [858, 291] on button "Review" at bounding box center [853, 301] width 43 height 20
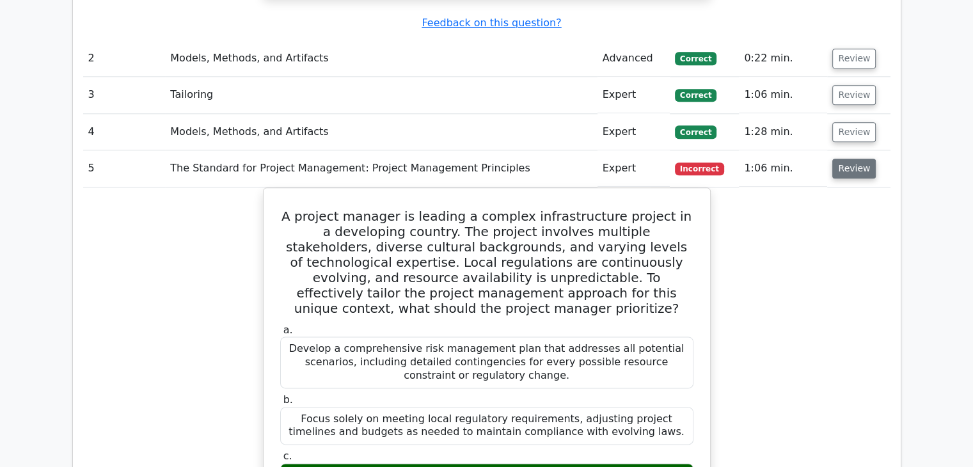
scroll to position [1599, 0]
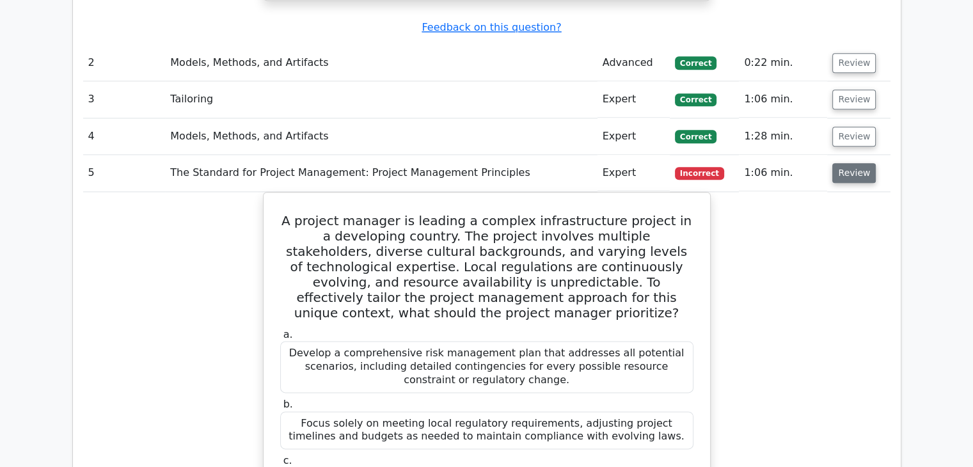
click at [841, 163] on button "Review" at bounding box center [853, 173] width 43 height 20
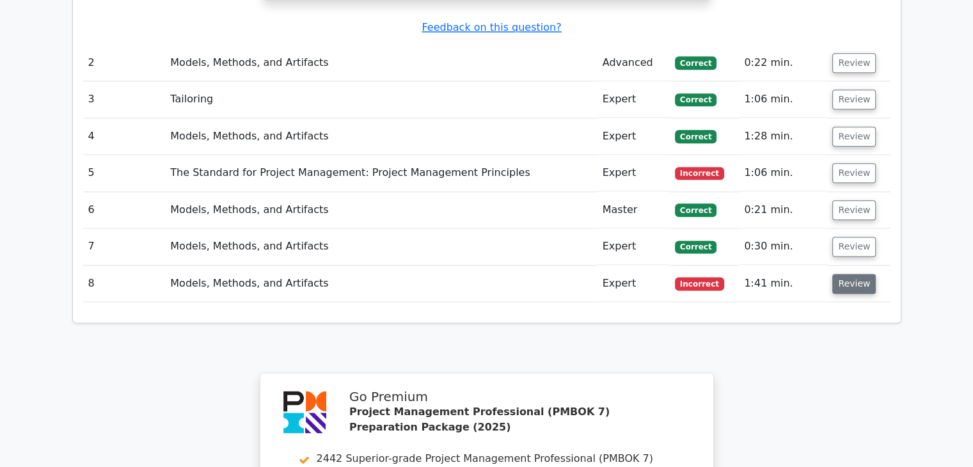
click at [847, 274] on button "Review" at bounding box center [853, 284] width 43 height 20
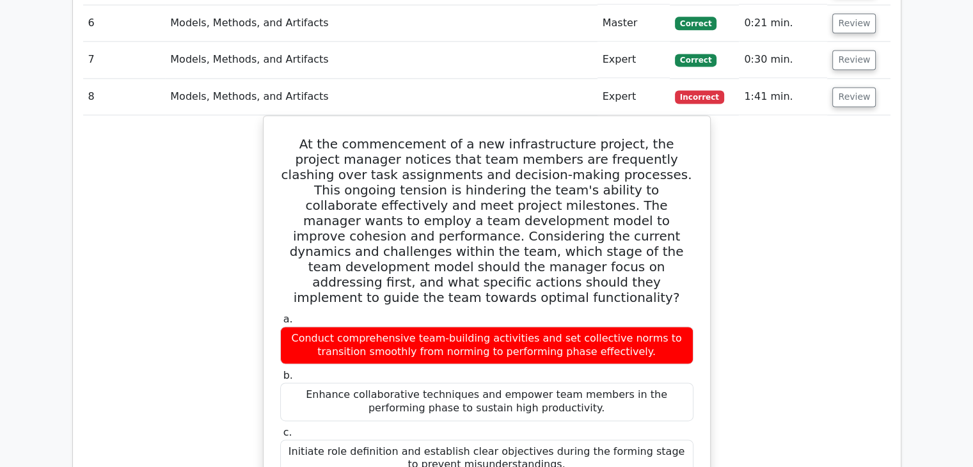
scroll to position [1663, 0]
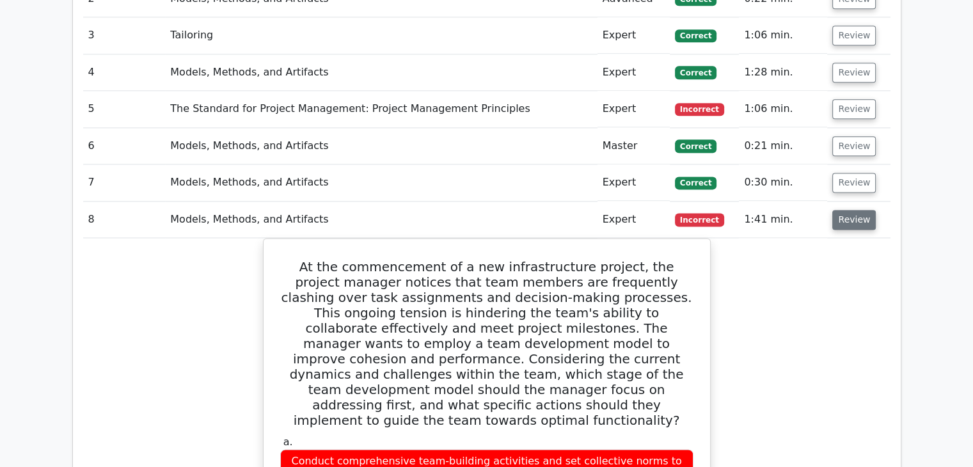
click at [858, 210] on button "Review" at bounding box center [853, 220] width 43 height 20
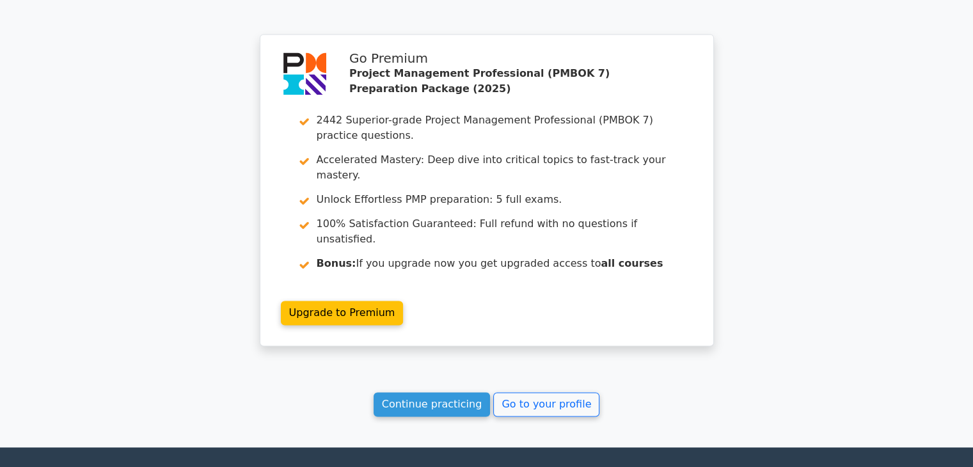
scroll to position [1918, 0]
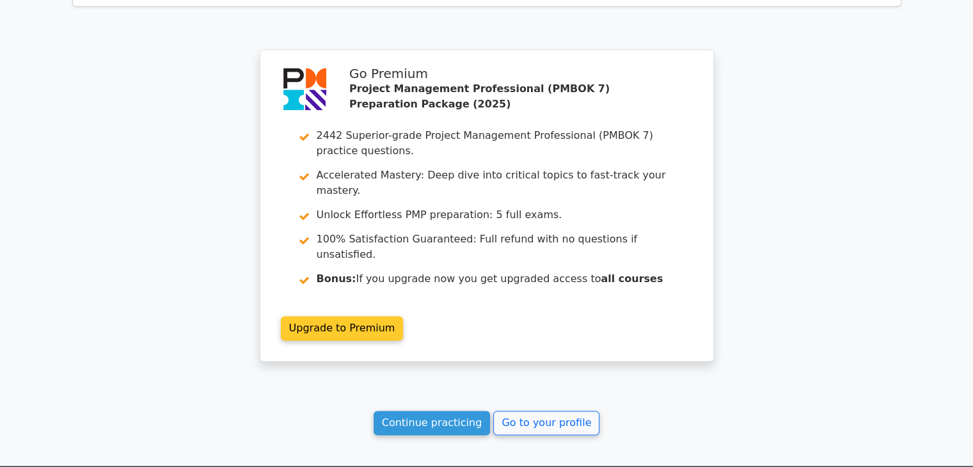
click at [337, 316] on link "Upgrade to Premium" at bounding box center [342, 328] width 123 height 24
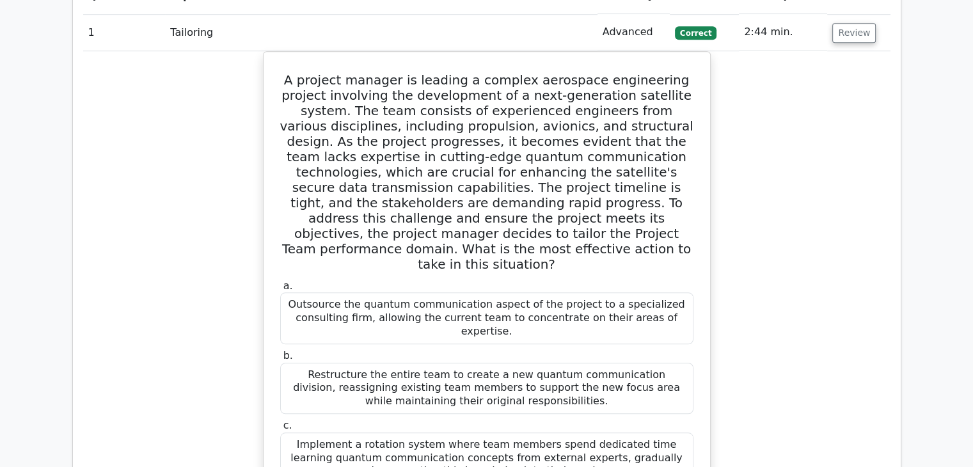
scroll to position [959, 0]
